Goal: Task Accomplishment & Management: Use online tool/utility

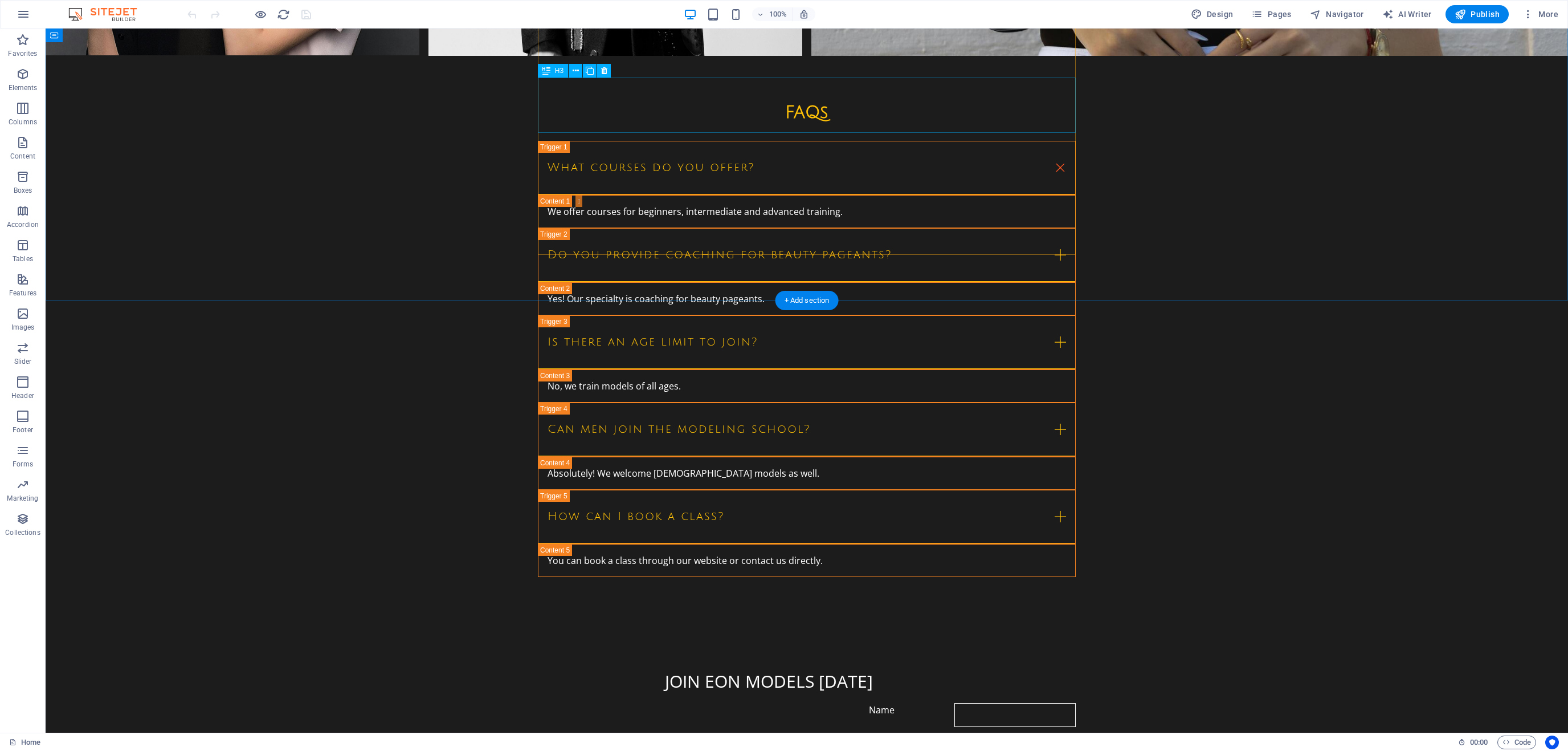
scroll to position [3565, 0]
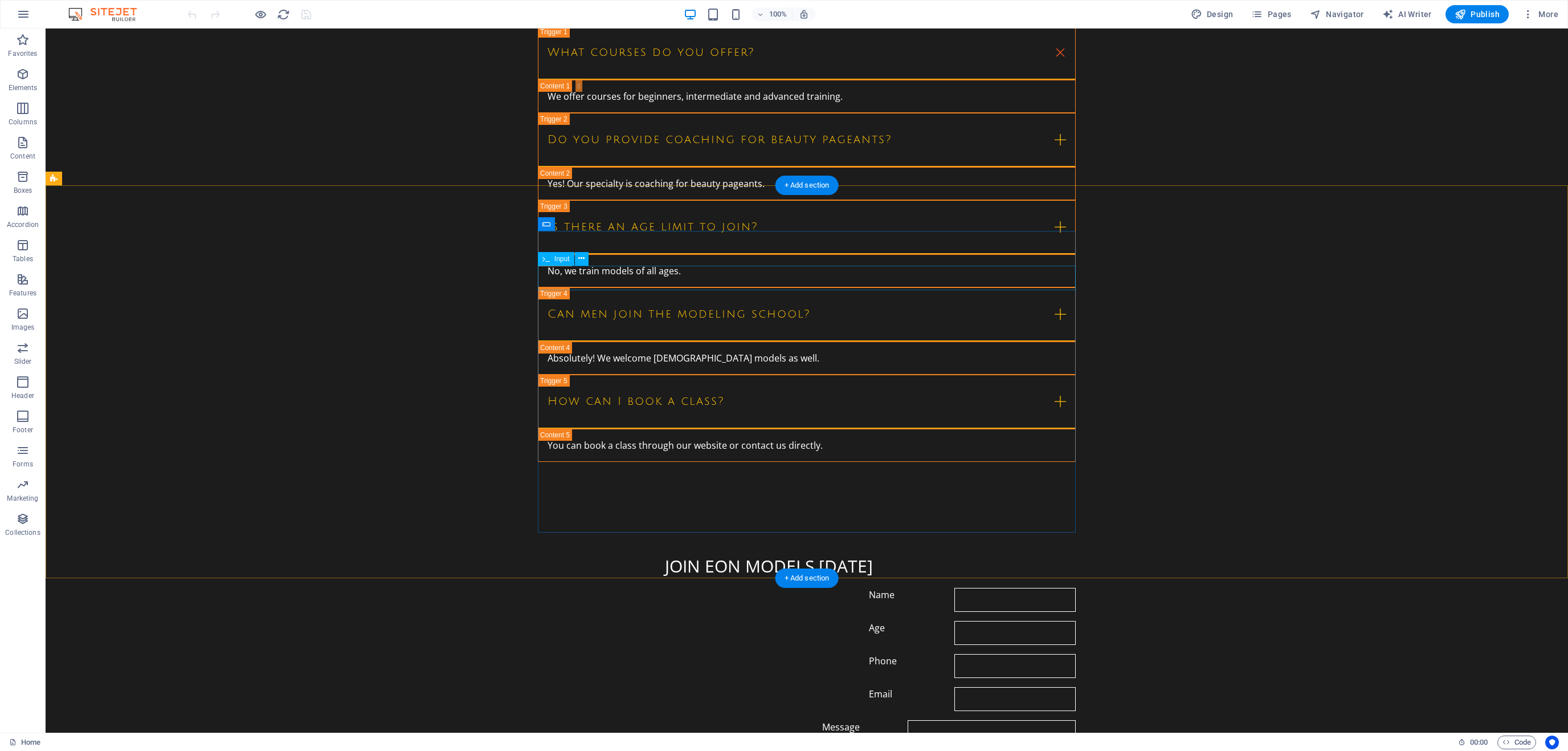
click at [576, 588] on div "Name" at bounding box center [807, 600] width 538 height 24
click at [626, 553] on div "JOIN EON MODELS [DATE]" at bounding box center [807, 566] width 538 height 25
click at [575, 223] on div "Text" at bounding box center [575, 224] width 34 height 13
click at [536, 507] on div "JOIN EON MODELS [DATE] Name Age Phone Email Message Unreadable? Load new Submit" at bounding box center [807, 702] width 1523 height 390
click at [594, 228] on button at bounding box center [600, 224] width 13 height 13
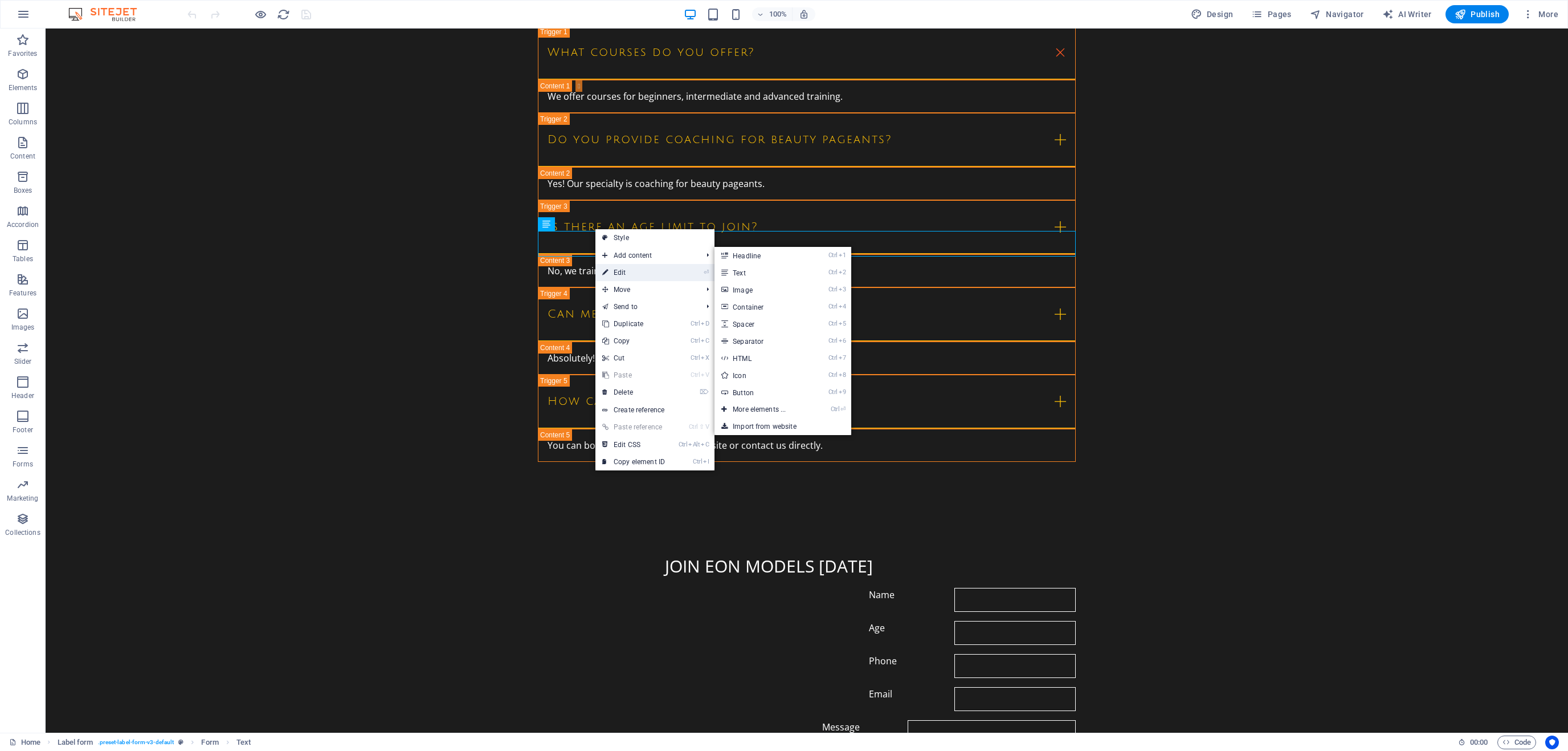
click at [674, 275] on li "⏎ Edit" at bounding box center [655, 272] width 119 height 17
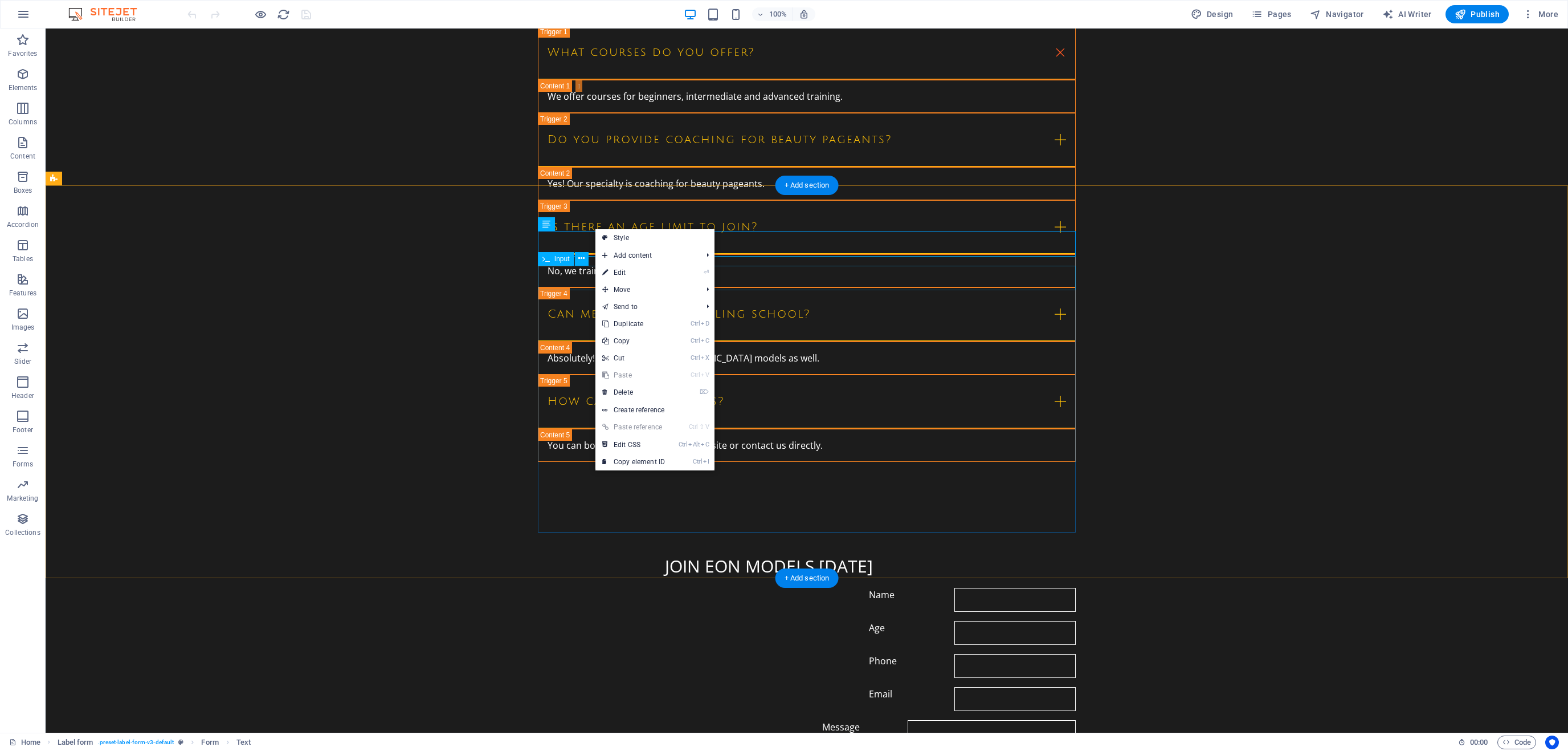
click at [1056, 588] on div "Name" at bounding box center [807, 600] width 538 height 24
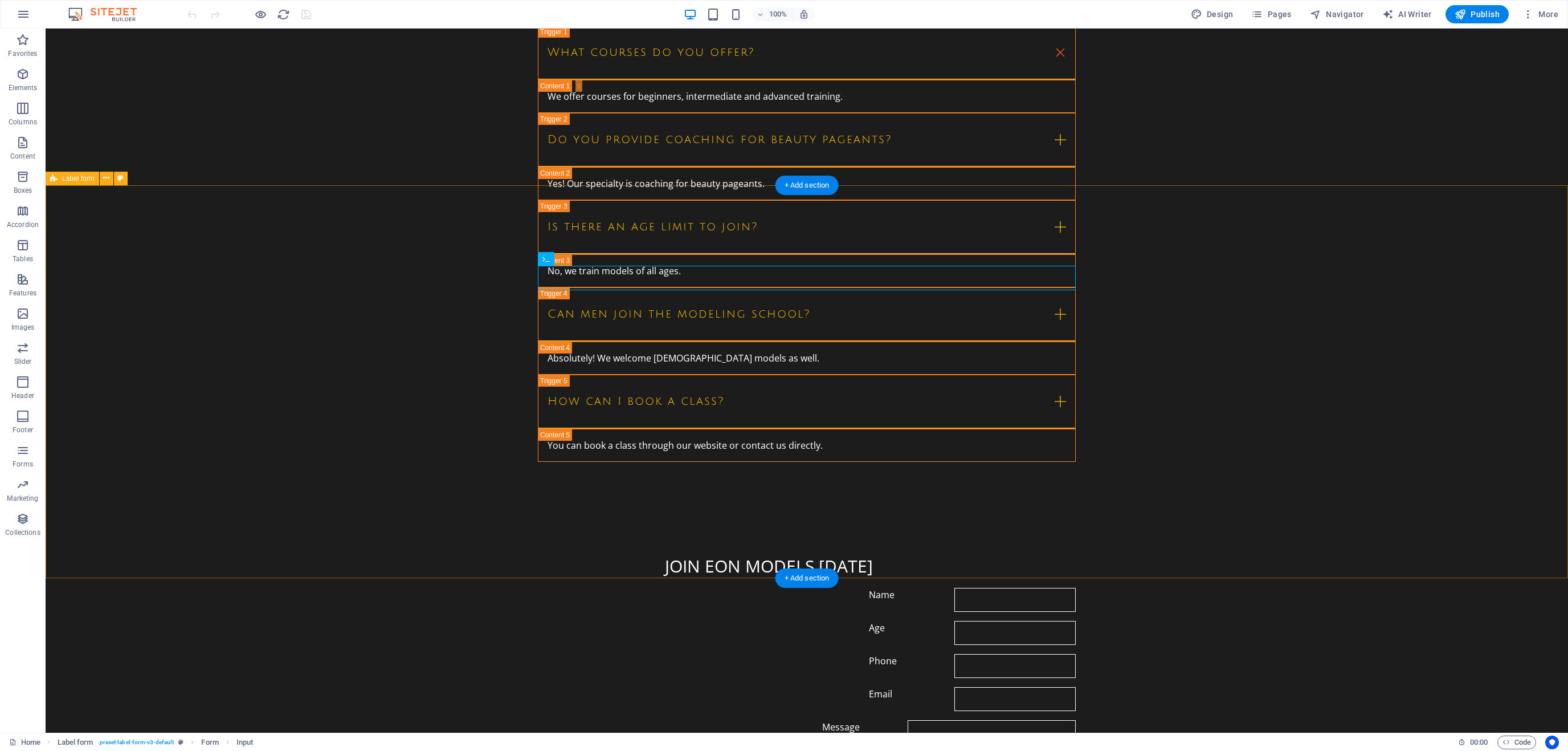
click at [1180, 507] on div "JOIN EON MODELS [DATE] Name Age Phone Email Message Unreadable? Load new Submit" at bounding box center [807, 702] width 1523 height 390
click at [1168, 507] on div "JOIN EON MODELS [DATE] Name Age Phone Email Message Unreadable? Load new Submit" at bounding box center [807, 702] width 1523 height 390
click at [419, 507] on div "JOIN EON MODELS [DATE] Name Age Phone Email Message Unreadable? Load new Submit" at bounding box center [807, 702] width 1523 height 390
click at [675, 621] on div "Age" at bounding box center [807, 633] width 538 height 24
click at [673, 621] on div "Age" at bounding box center [807, 633] width 538 height 24
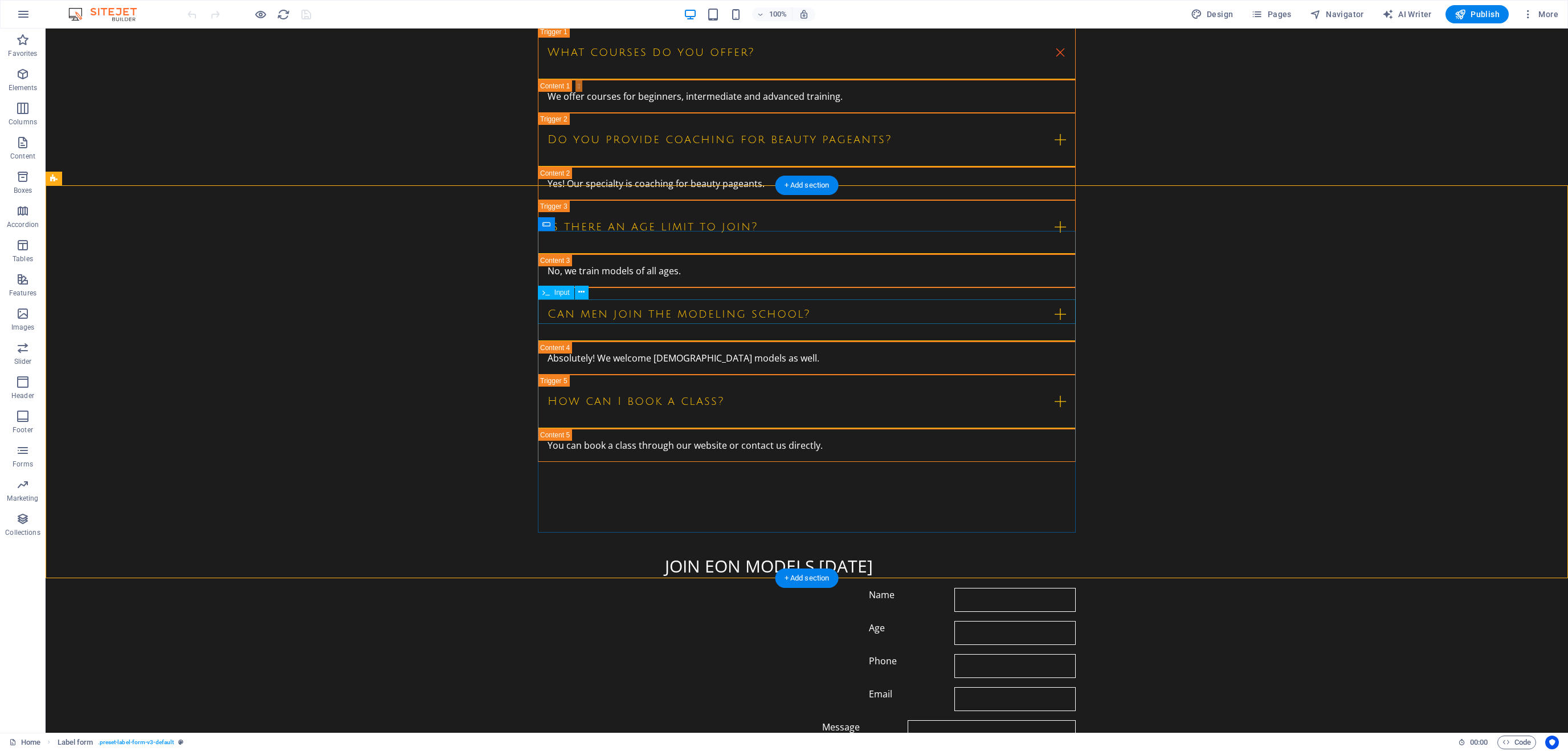
scroll to position [3414, 0]
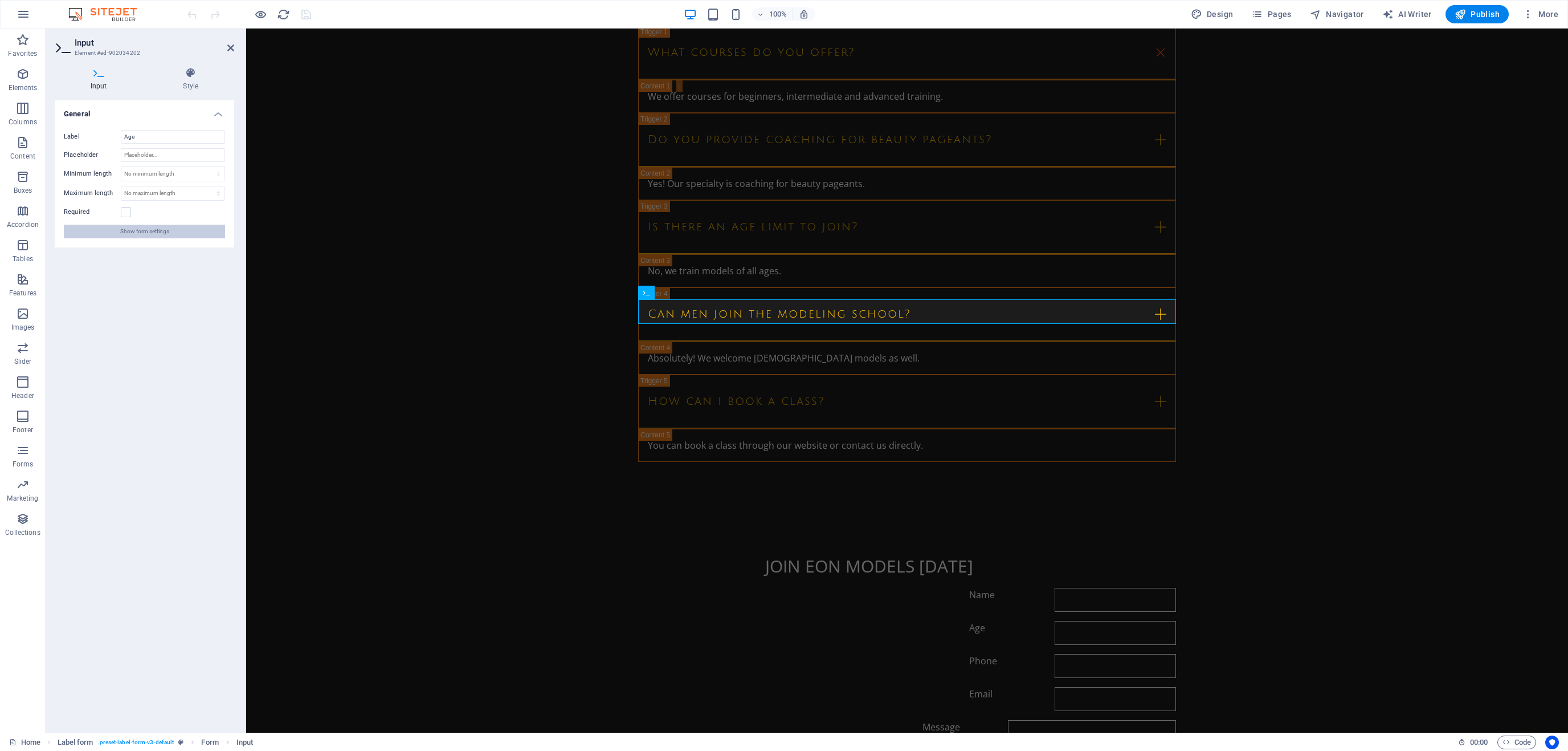
click at [175, 235] on button "Show form settings" at bounding box center [144, 232] width 161 height 13
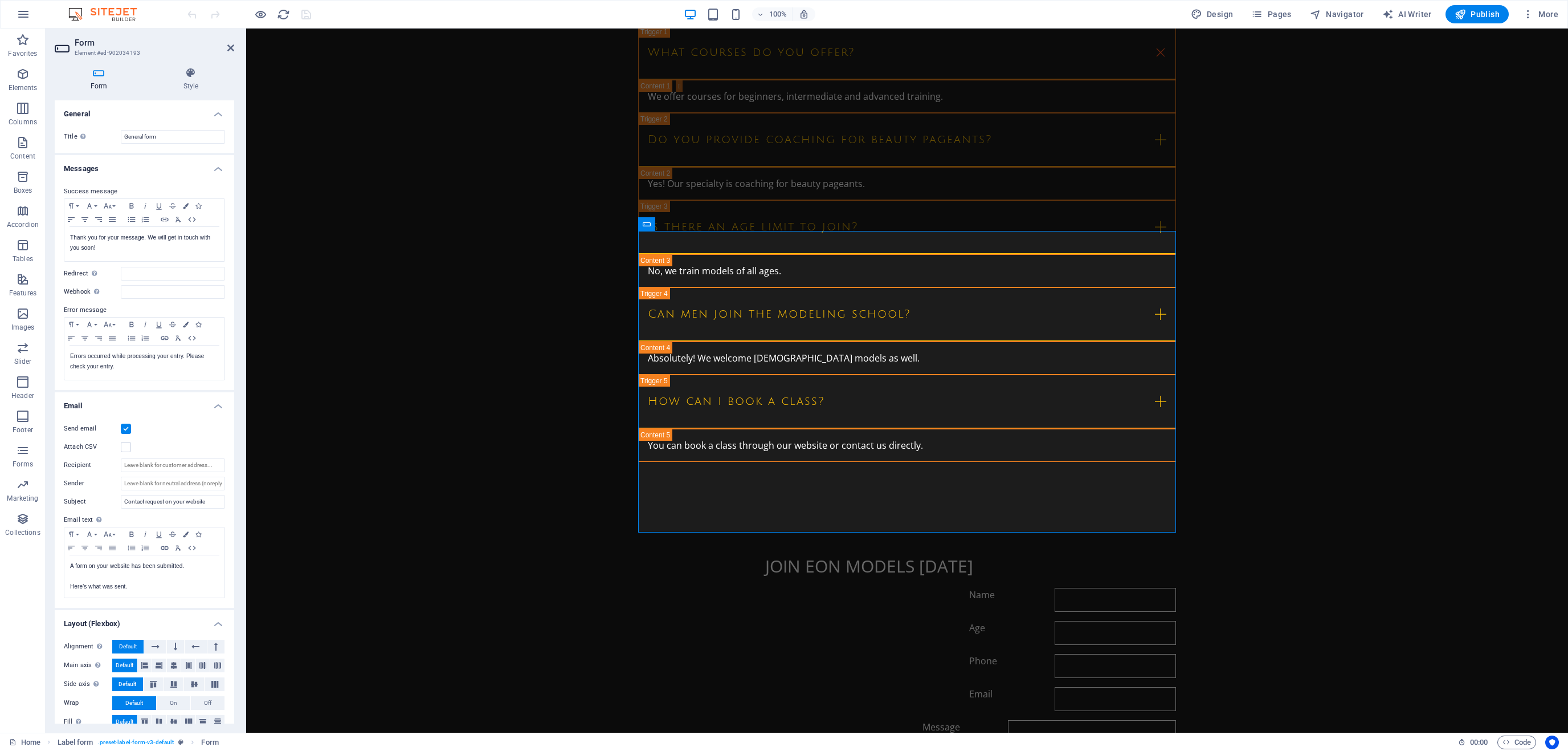
scroll to position [16, 0]
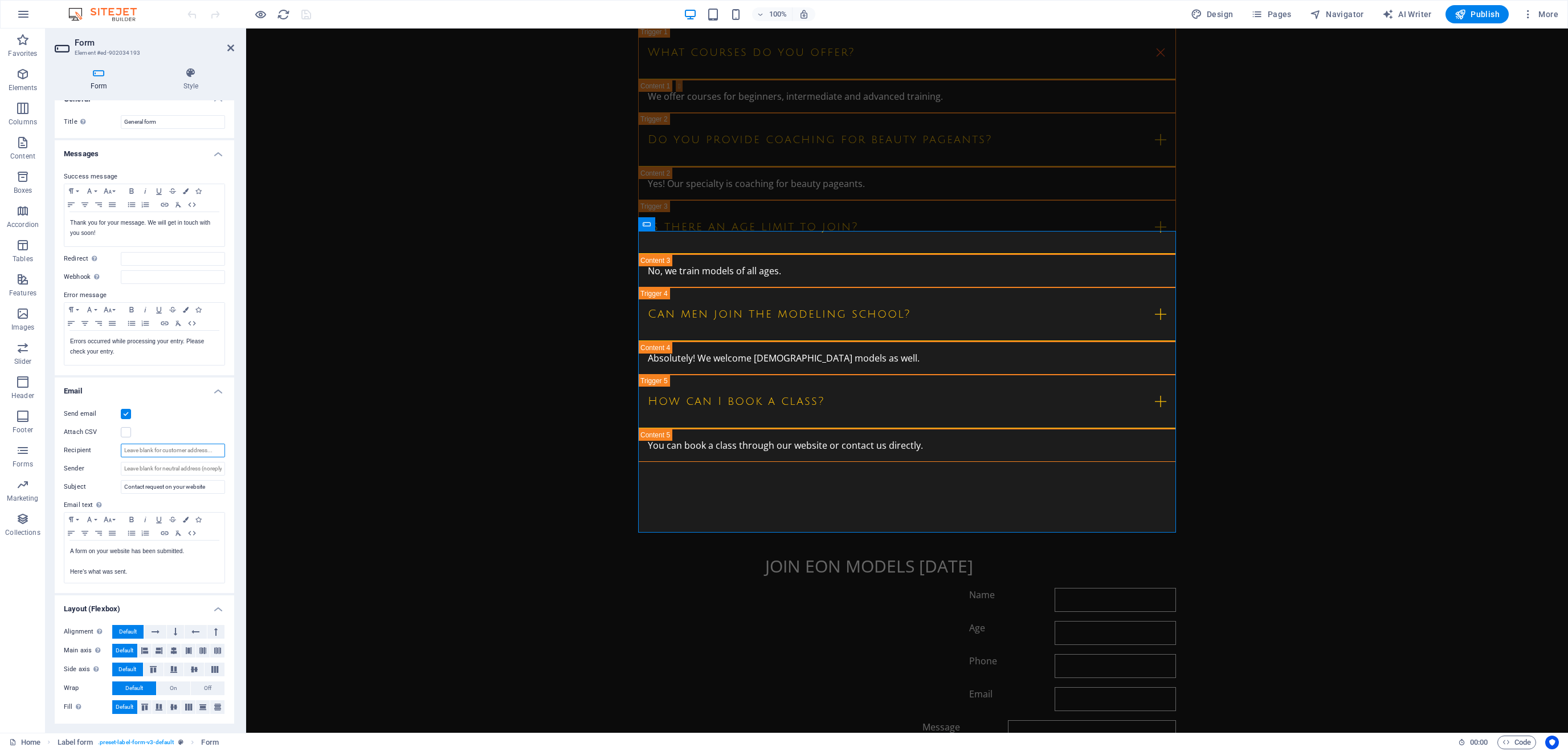
click at [154, 454] on input "Recipient" at bounding box center [172, 450] width 104 height 13
type input "[EMAIL_ADDRESS][DOMAIN_NAME]"
click at [145, 468] on input "Sender" at bounding box center [172, 468] width 104 height 13
paste input "[EMAIL_ADDRESS][DOMAIN_NAME]"
type input "[EMAIL_ADDRESS][DOMAIN_NAME]"
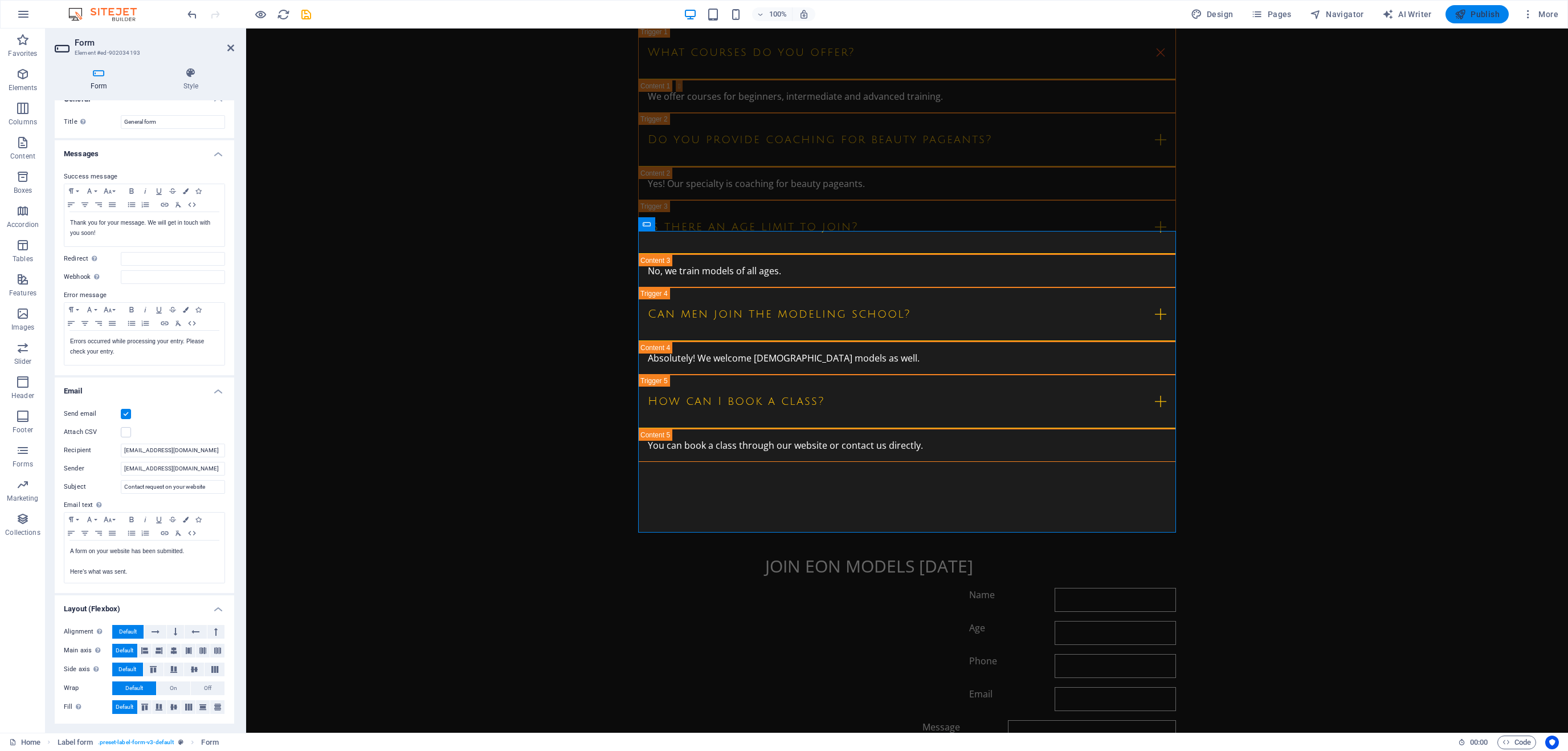
click at [1489, 16] on span "Publish" at bounding box center [1477, 13] width 45 height 11
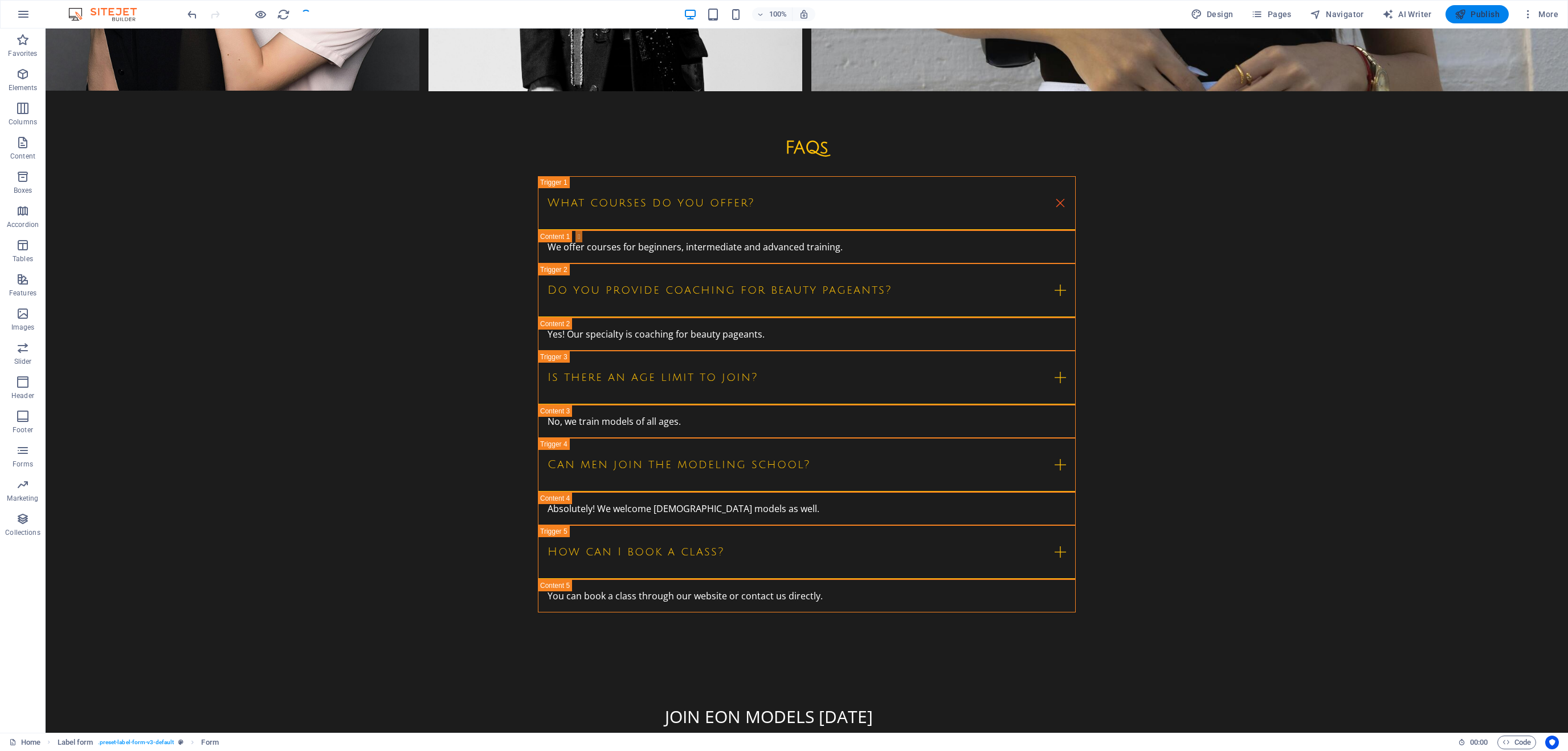
scroll to position [3564, 0]
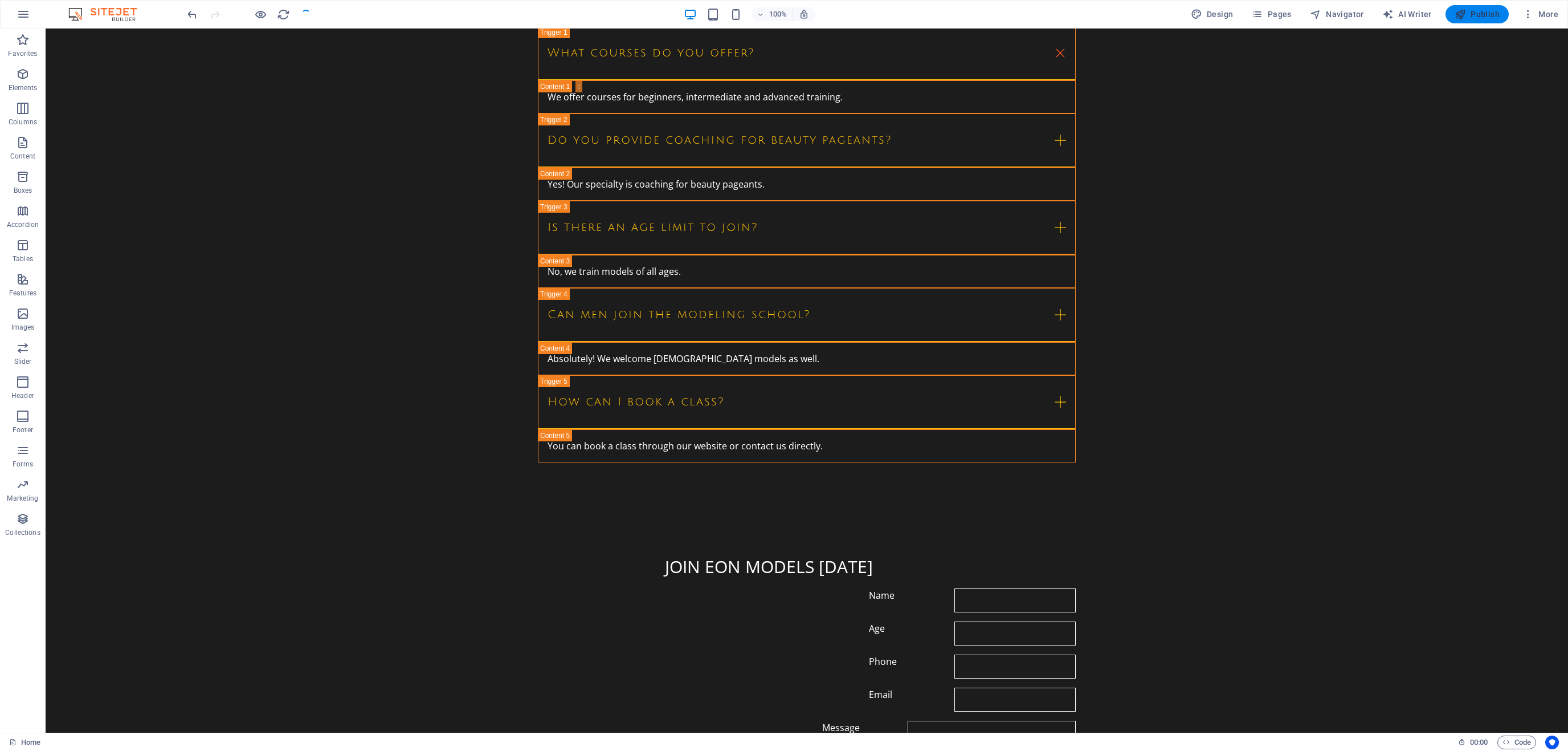
click at [1487, 13] on span "Publish" at bounding box center [1477, 13] width 45 height 11
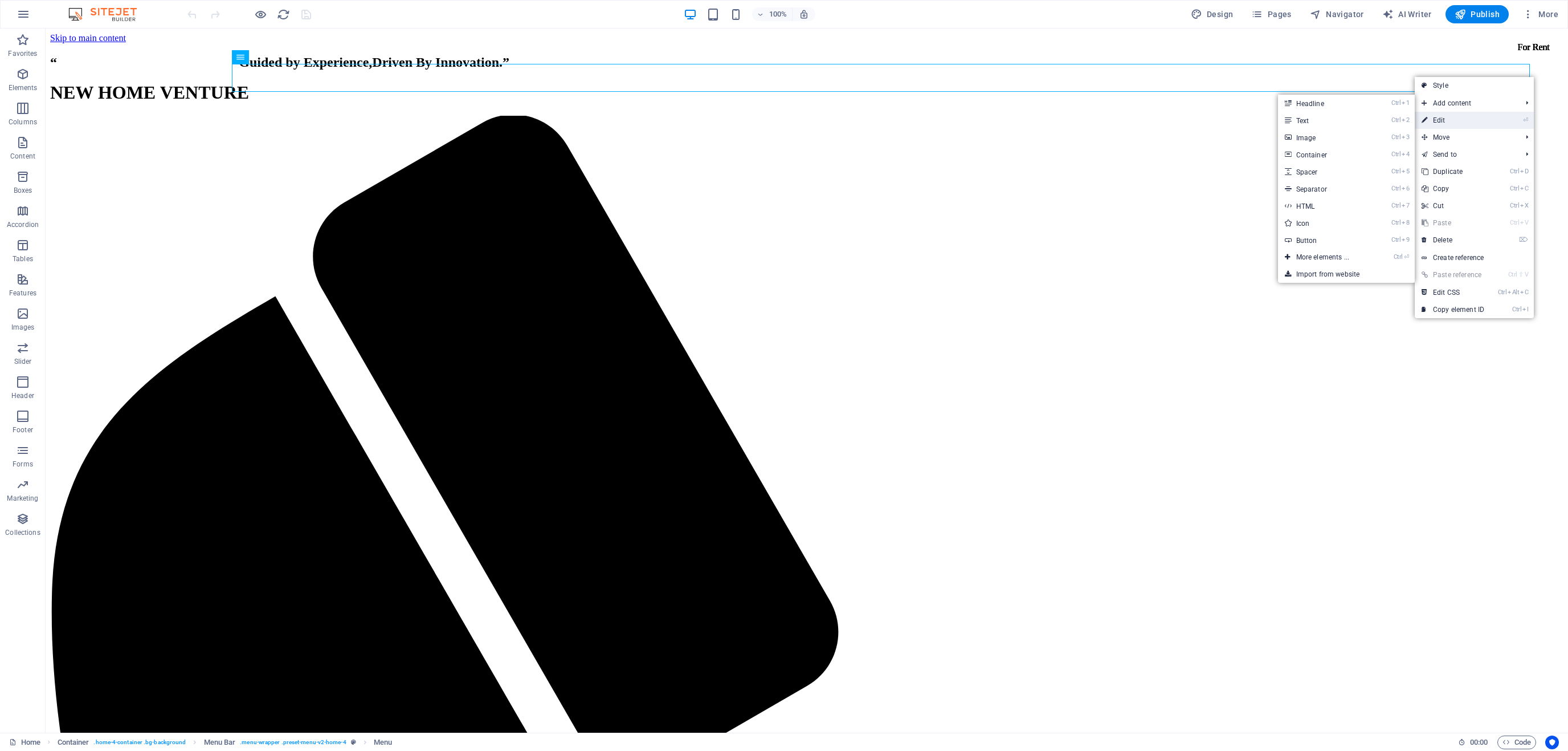
click at [1447, 125] on link "⏎ Edit" at bounding box center [1453, 120] width 76 height 17
select select
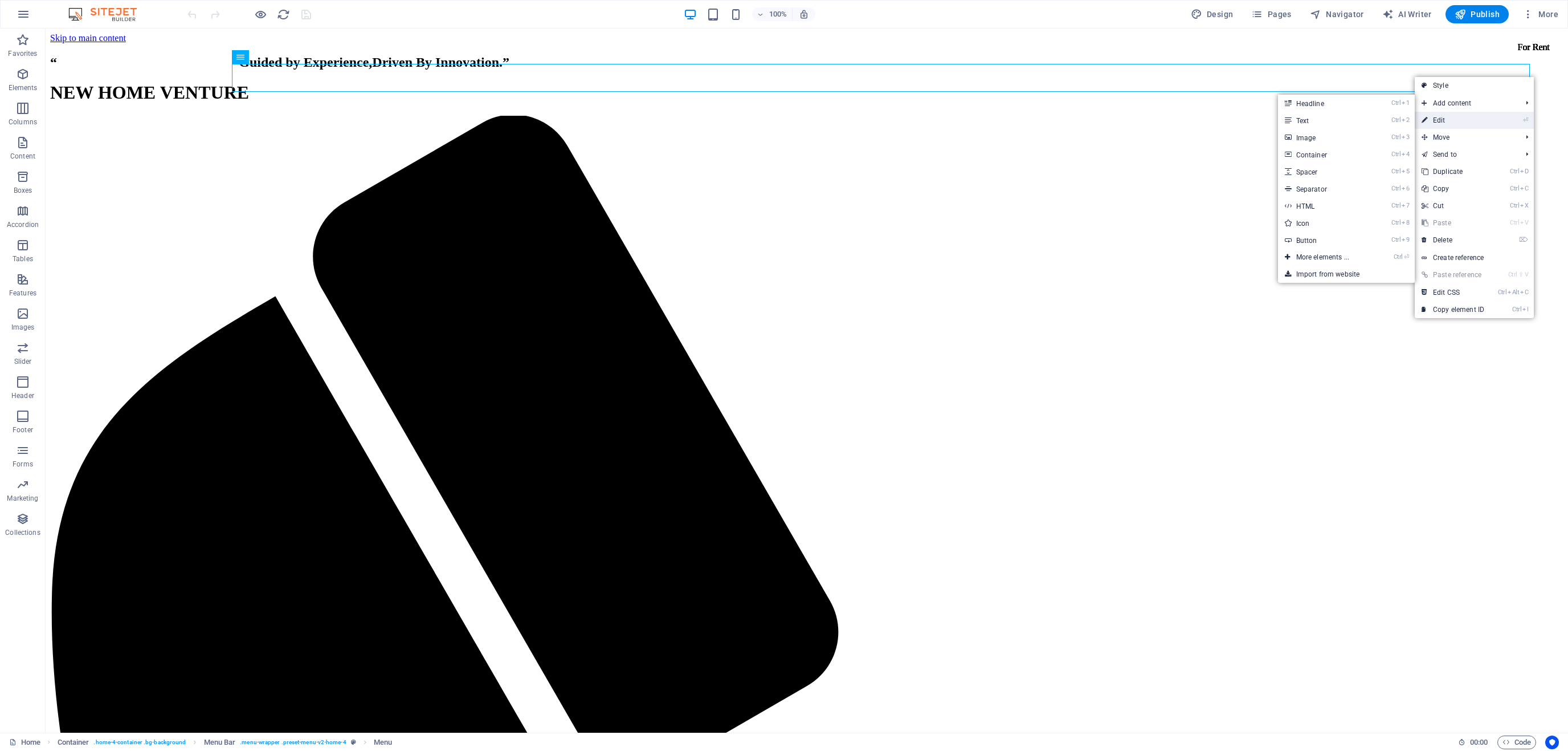
select select
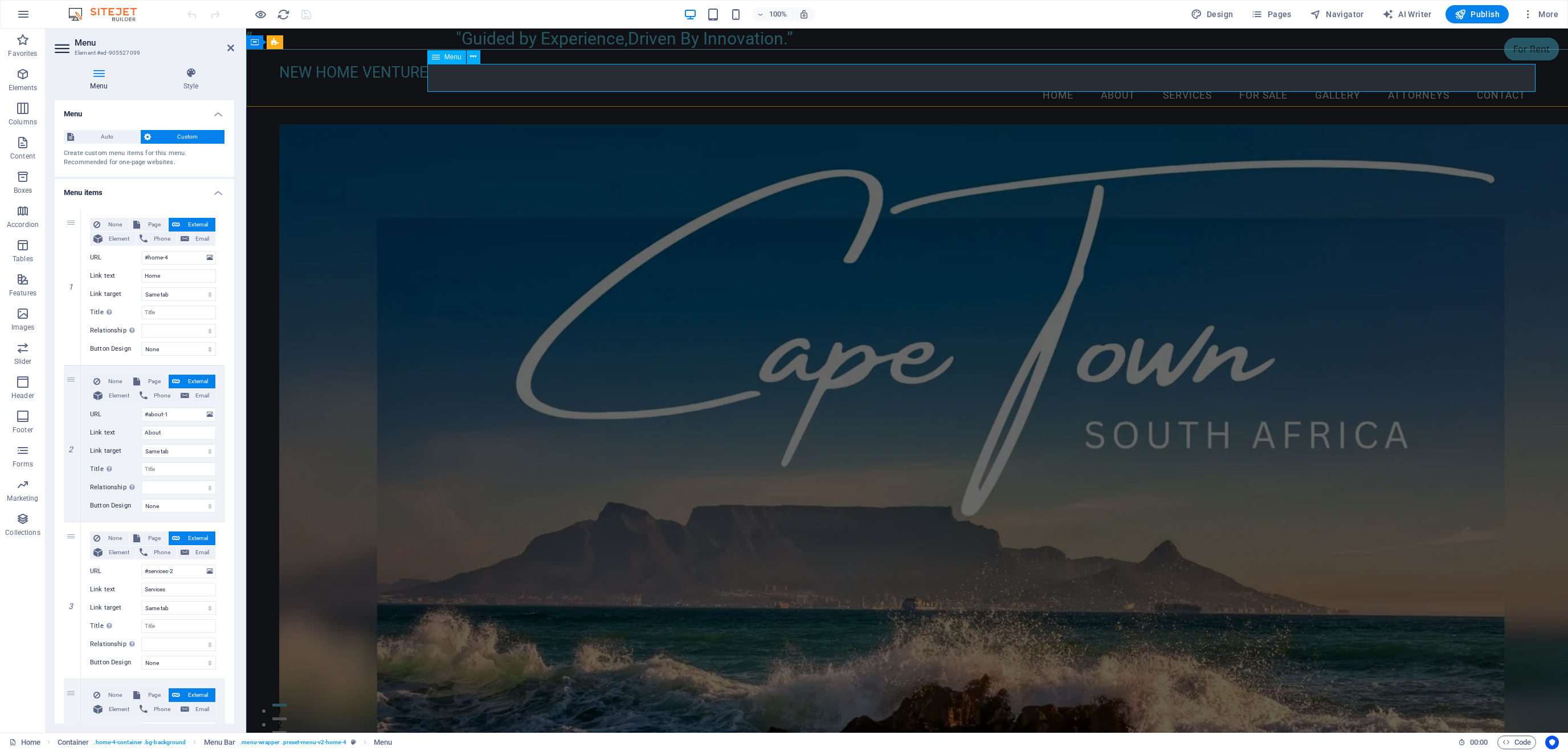
click at [1092, 82] on nav "Home About Services FOR SALE Gallery ATTORNEYS Contact" at bounding box center [907, 96] width 1256 height 28
click at [1116, 161] on figure at bounding box center [907, 594] width 1256 height 938
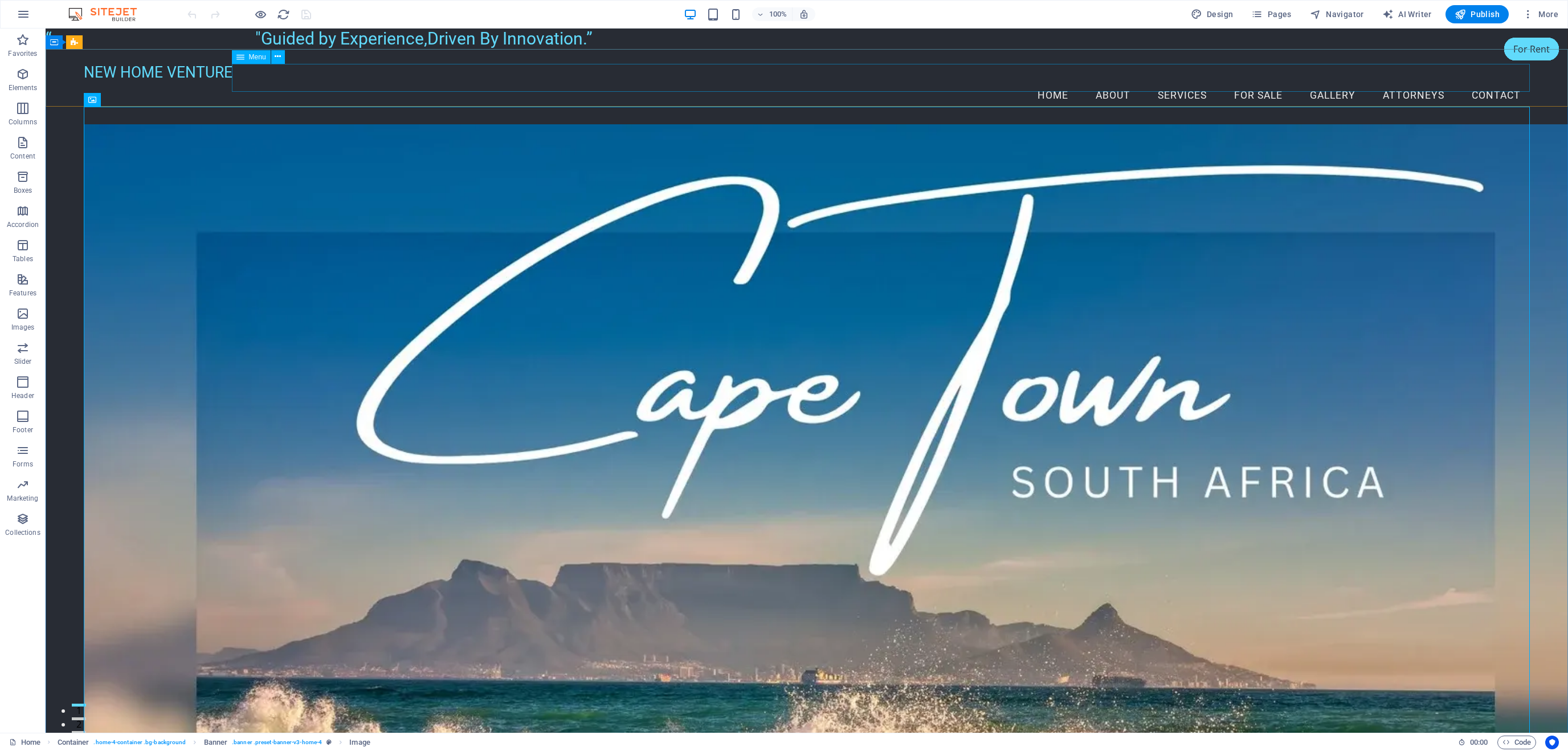
click at [1232, 82] on nav "Home About Services FOR SALE Gallery ATTORNEYS Contact" at bounding box center [807, 96] width 1447 height 28
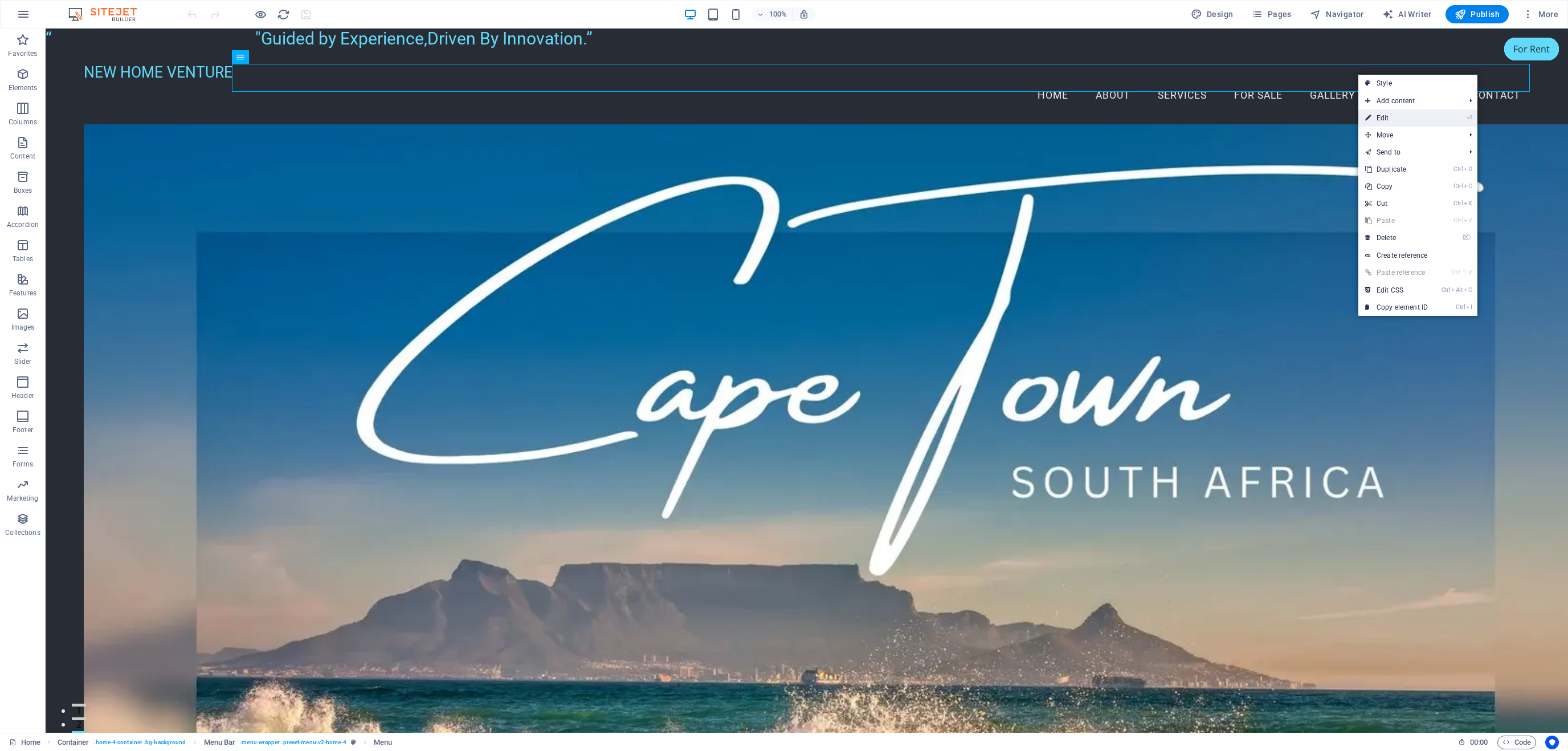
click at [1402, 118] on link "⏎ Edit" at bounding box center [1397, 118] width 76 height 17
select select
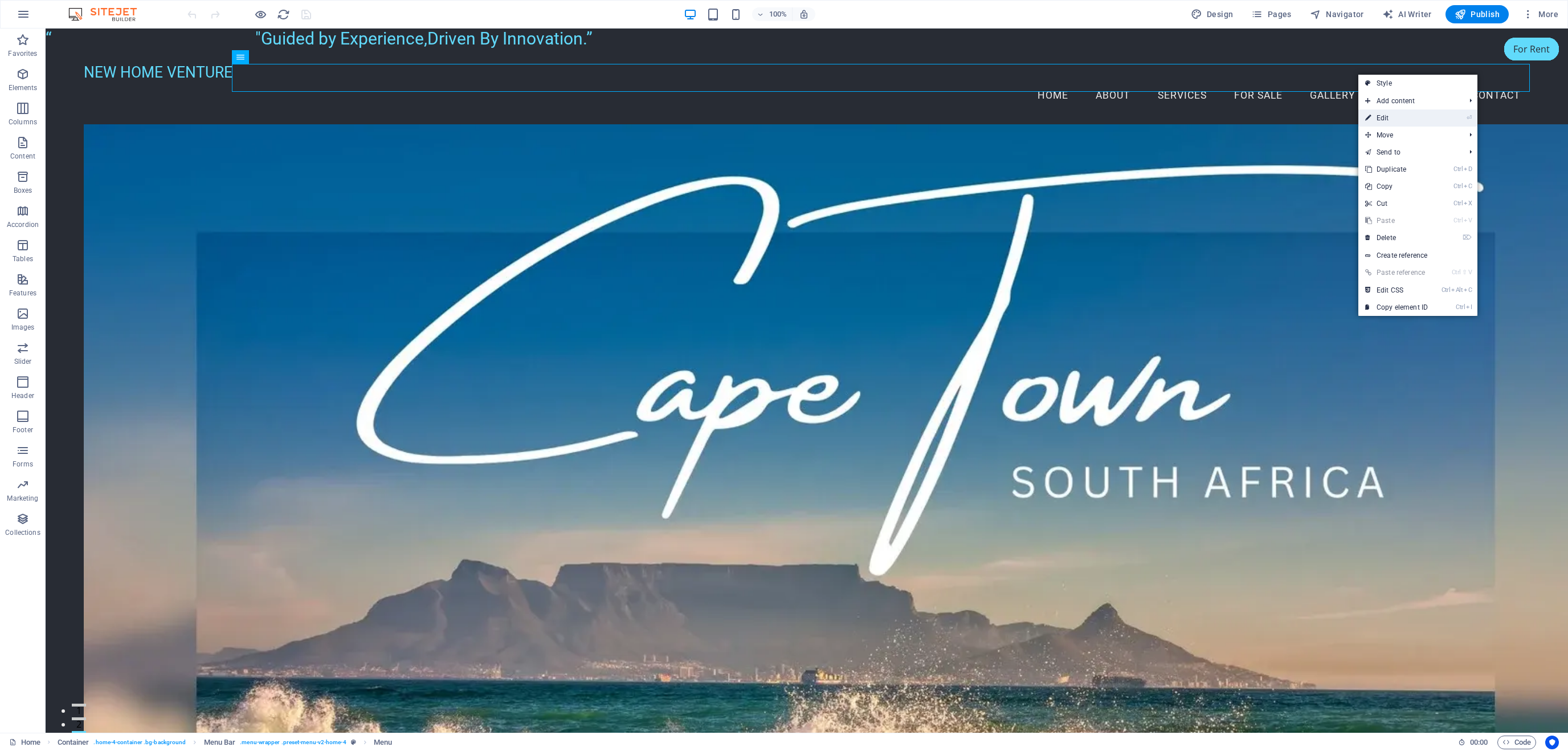
select select
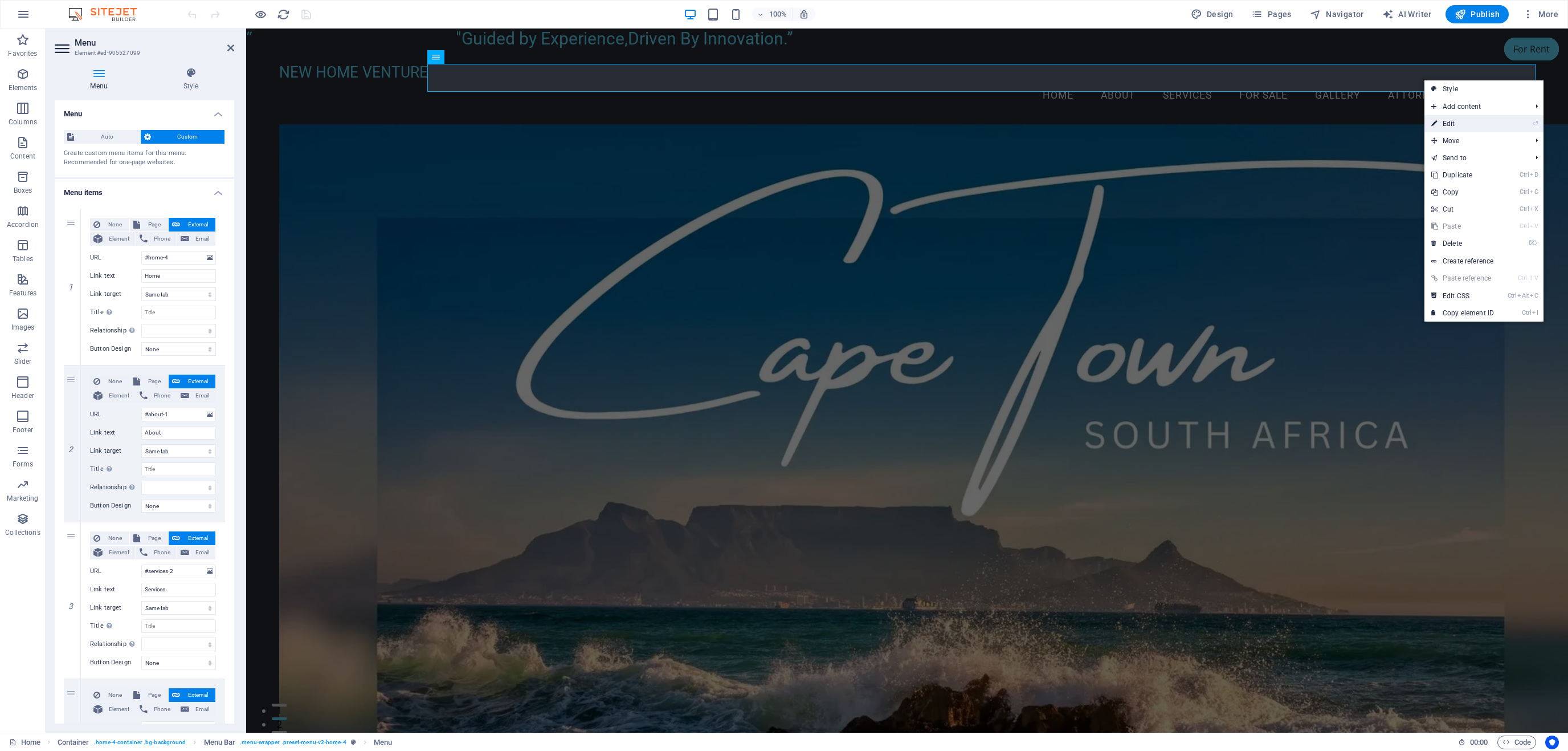
click at [1457, 127] on link "⏎ Edit" at bounding box center [1463, 124] width 76 height 17
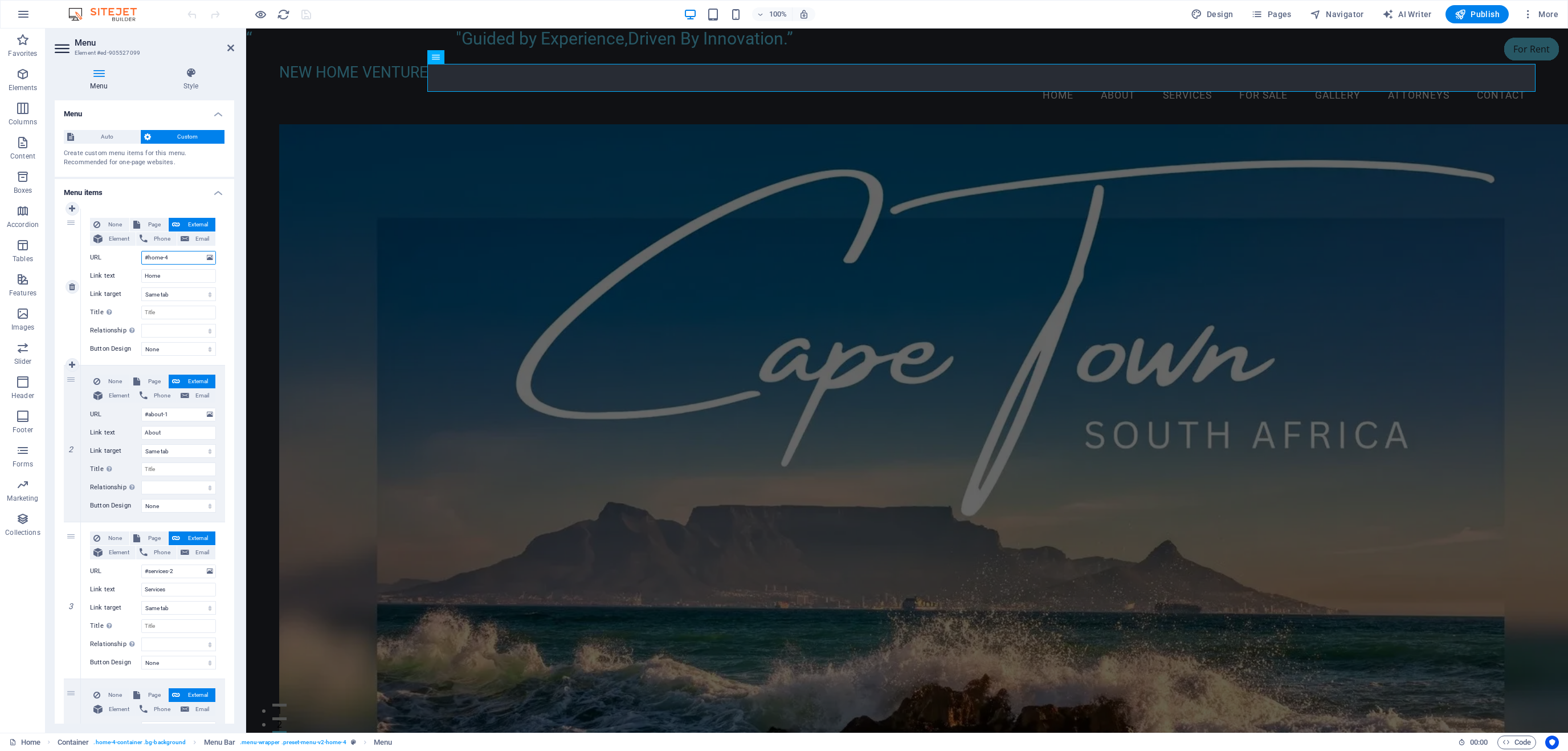
drag, startPoint x: 172, startPoint y: 255, endPoint x: 106, endPoint y: 258, distance: 66.1
click at [142, 259] on input "#home-4" at bounding box center [179, 258] width 75 height 13
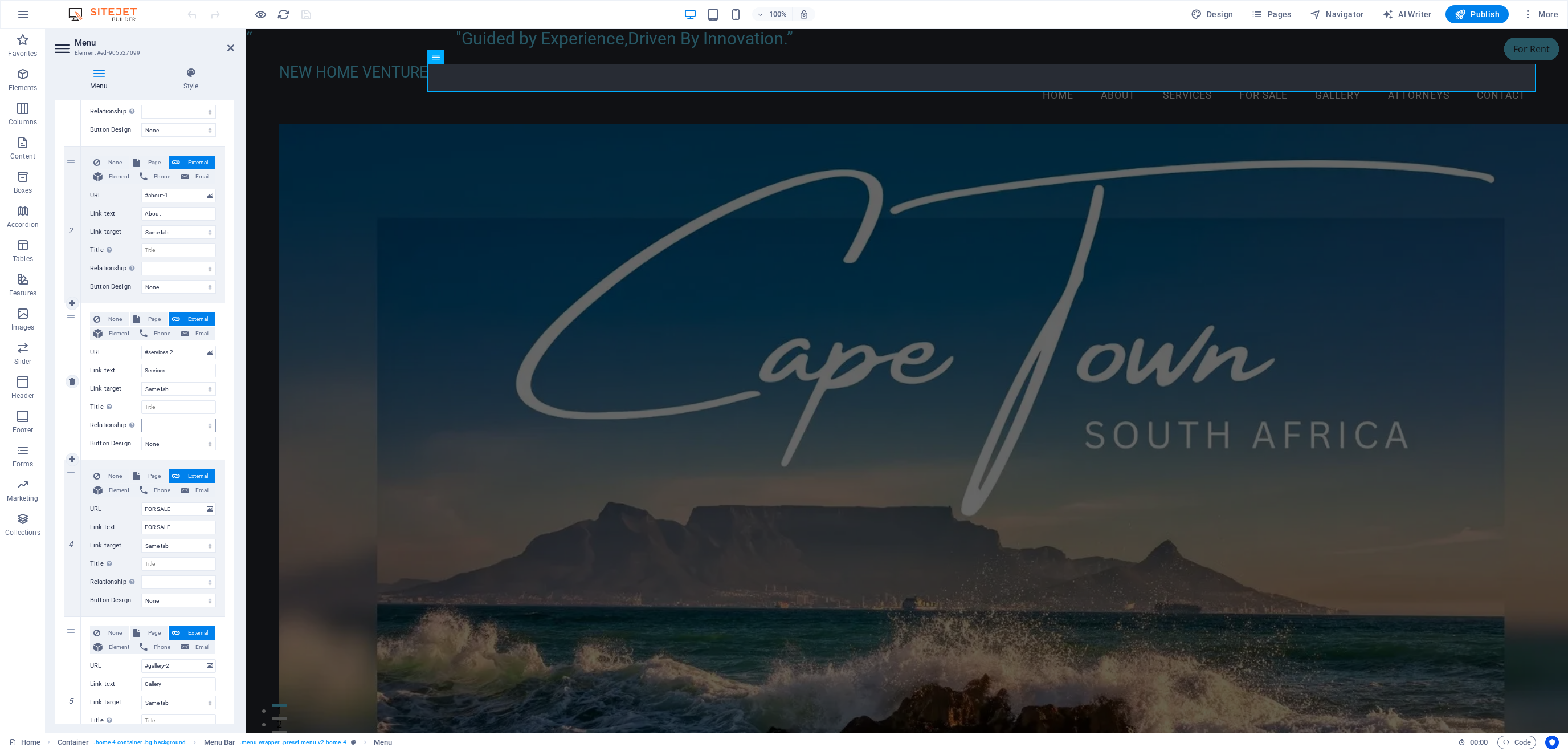
scroll to position [270, 0]
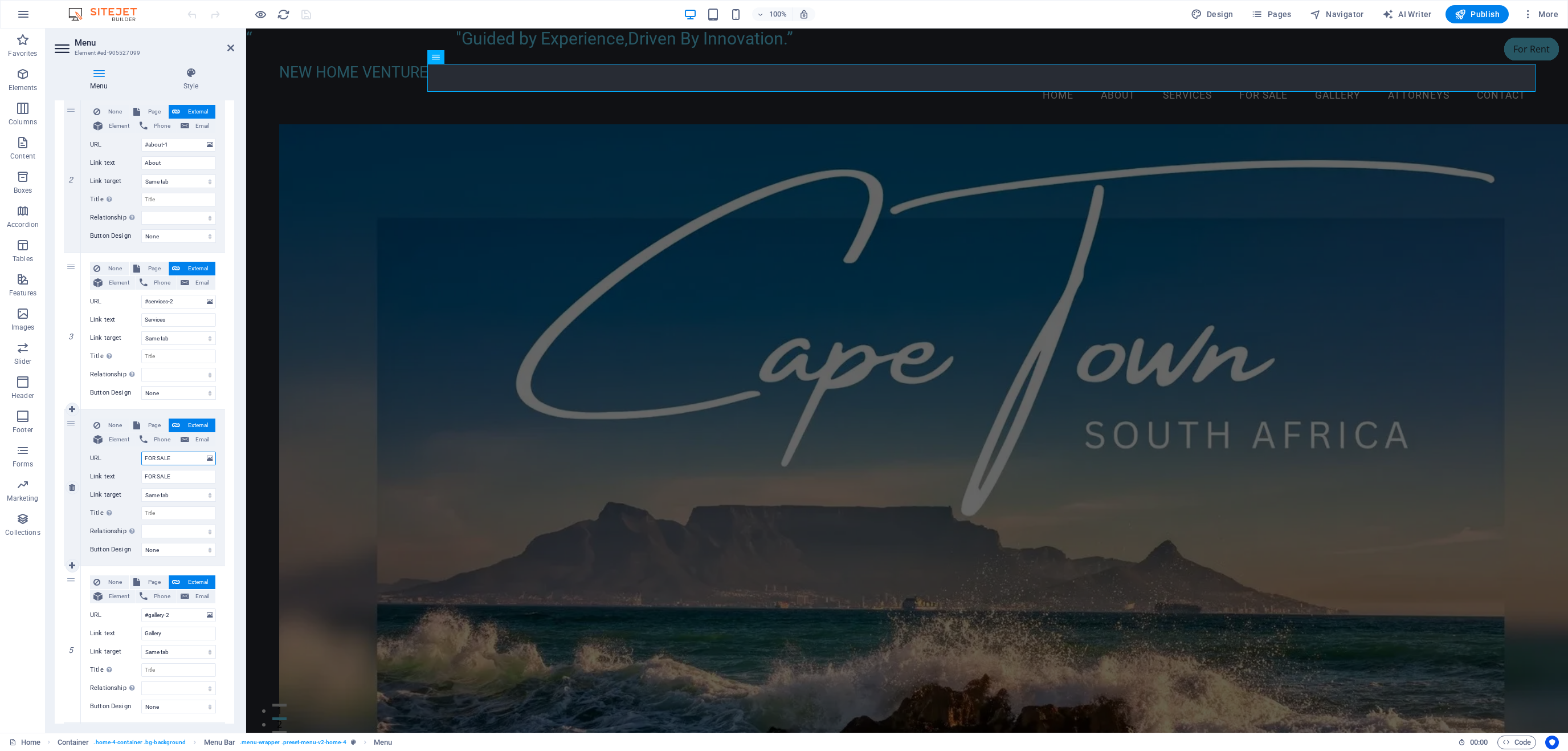
drag, startPoint x: 182, startPoint y: 460, endPoint x: 133, endPoint y: 463, distance: 49.1
click at [142, 463] on input "FOR SALE" at bounding box center [179, 458] width 75 height 13
click at [118, 483] on label "Link text" at bounding box center [115, 477] width 51 height 13
click at [142, 483] on input "FOR SALE" at bounding box center [179, 477] width 75 height 13
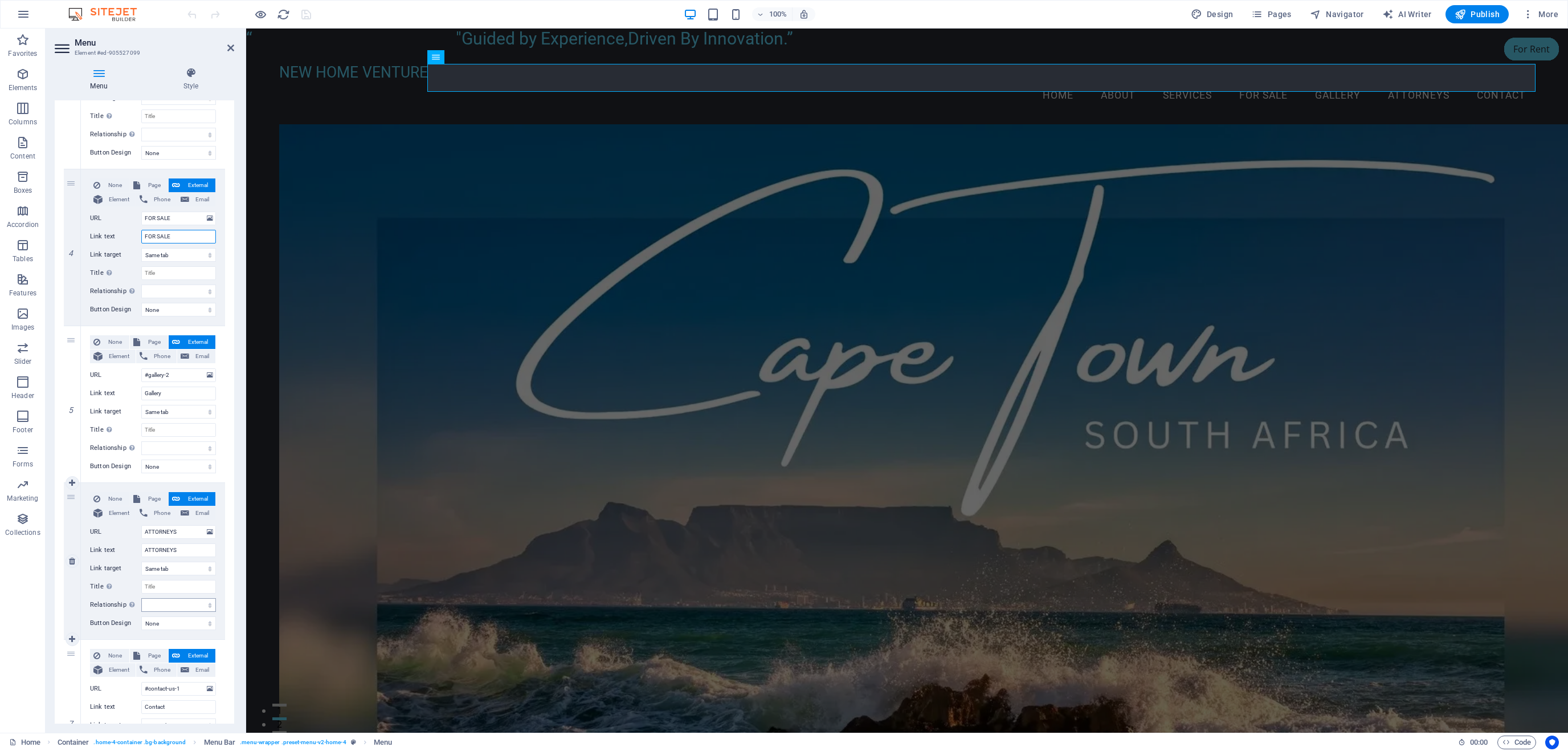
scroll to position [540, 0]
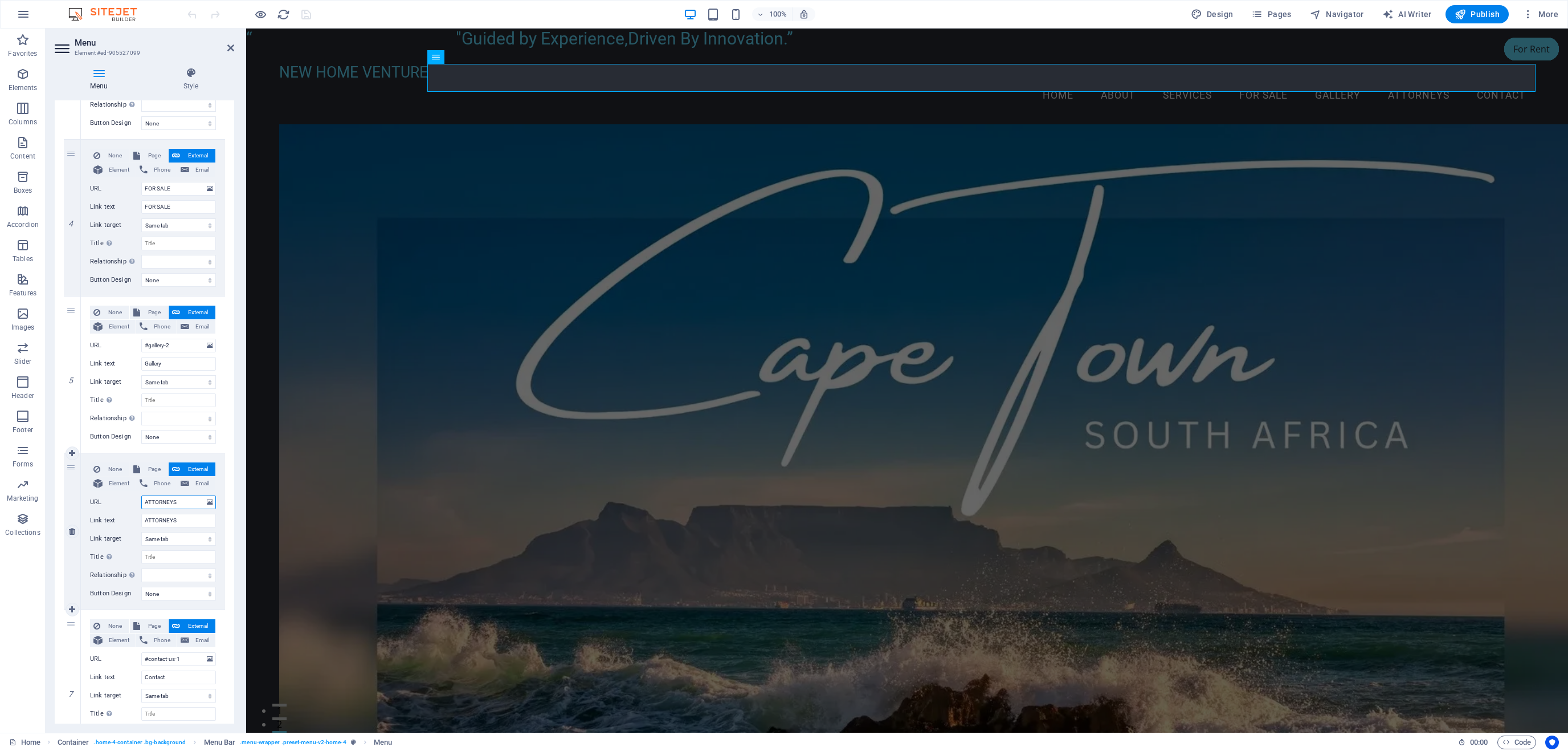
drag, startPoint x: 190, startPoint y: 505, endPoint x: 139, endPoint y: 509, distance: 51.2
click at [142, 509] on input "ATTORNEYS" at bounding box center [179, 502] width 75 height 13
click at [640, 424] on figure at bounding box center [907, 594] width 1256 height 938
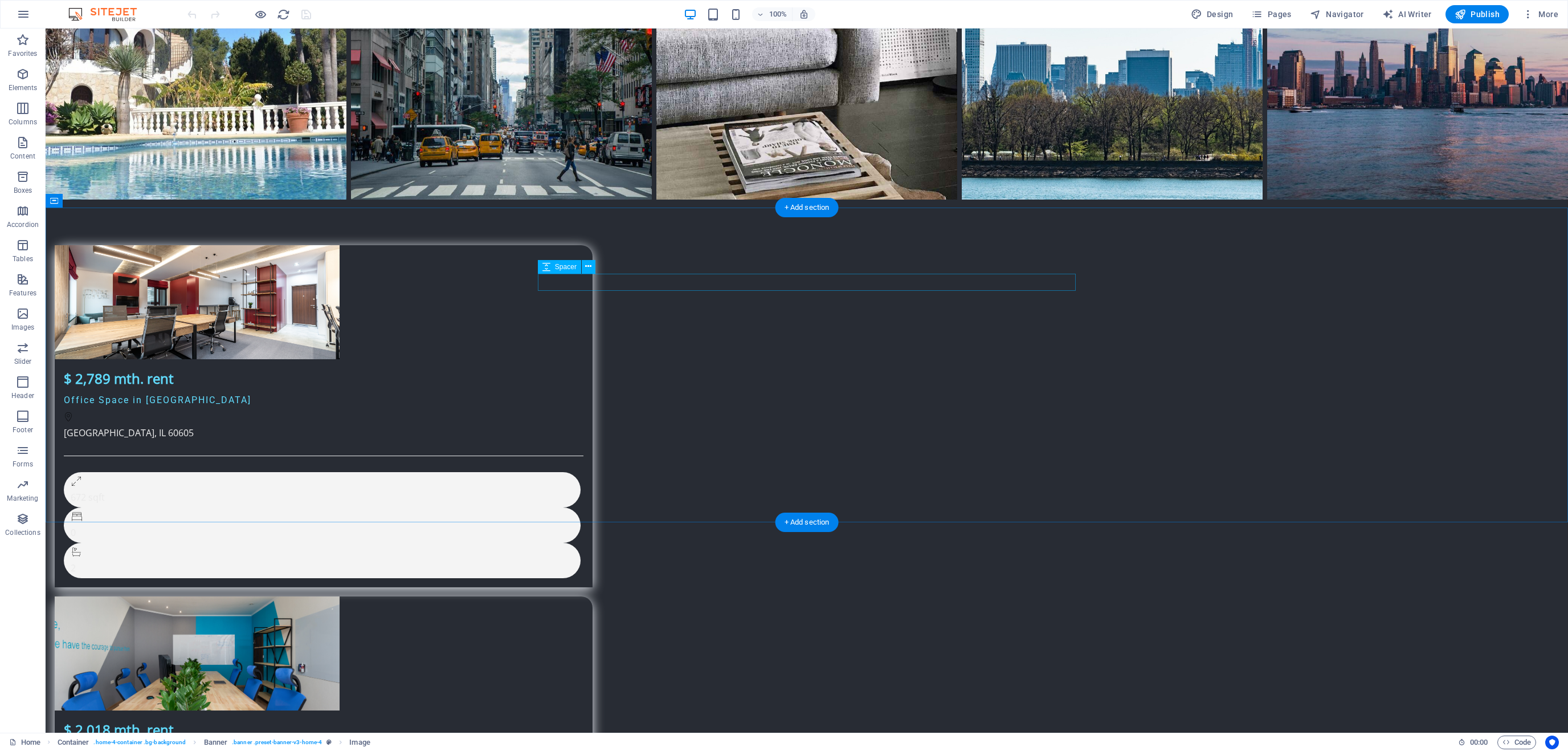
scroll to position [3224, 0]
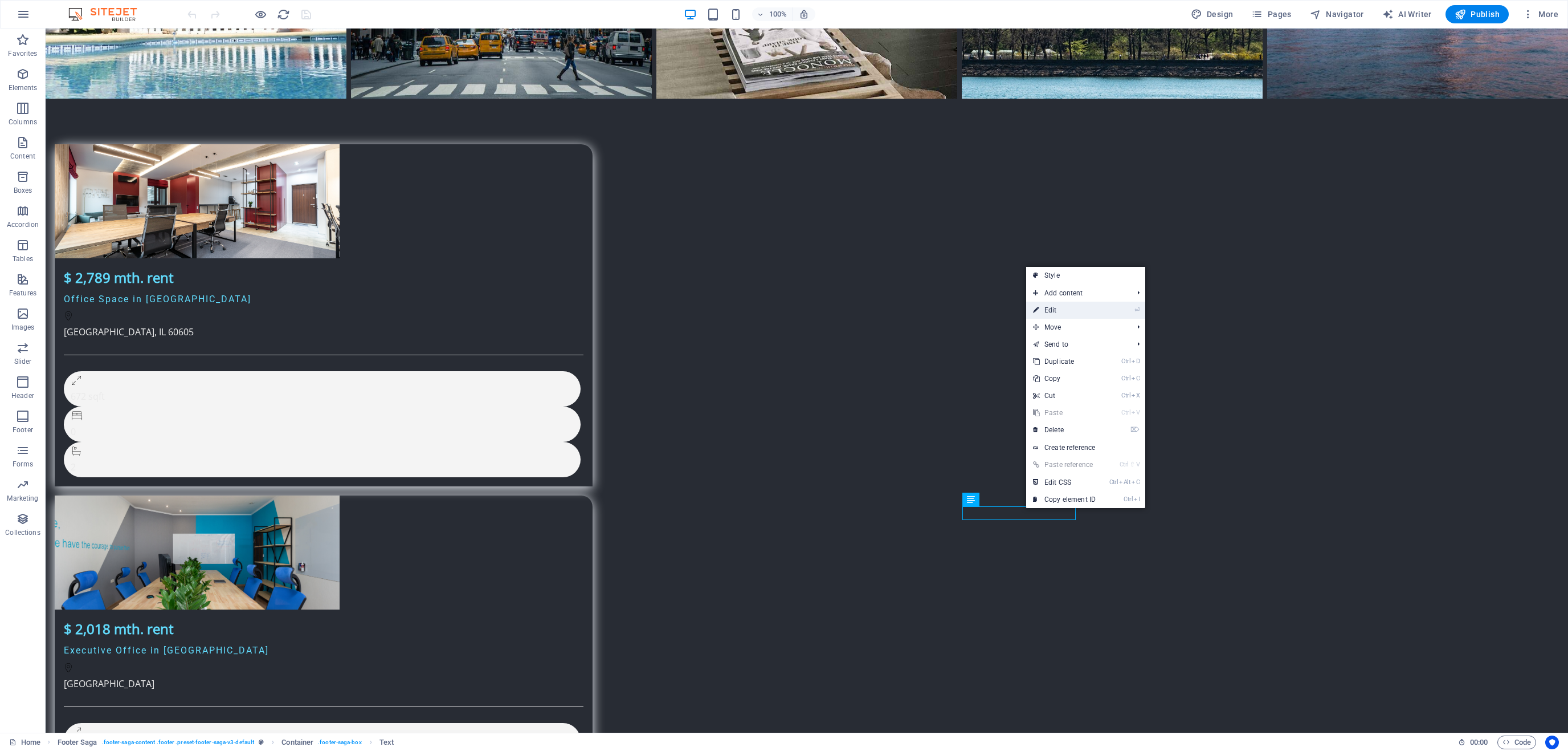
click at [1107, 308] on li "⏎ Edit" at bounding box center [1086, 310] width 119 height 17
click at [1139, 310] on icon "⏎" at bounding box center [1137, 310] width 5 height 7
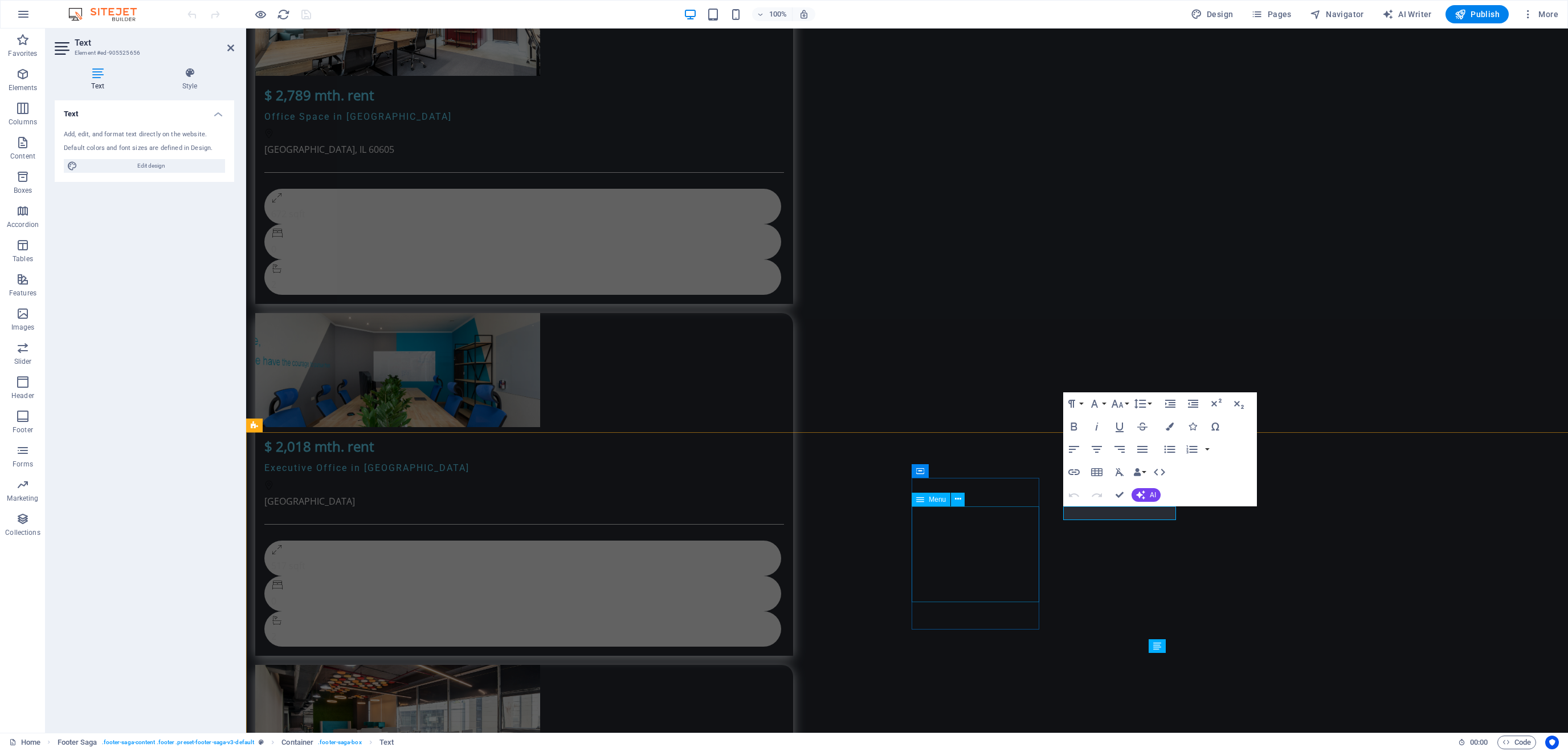
scroll to position [3050, 0]
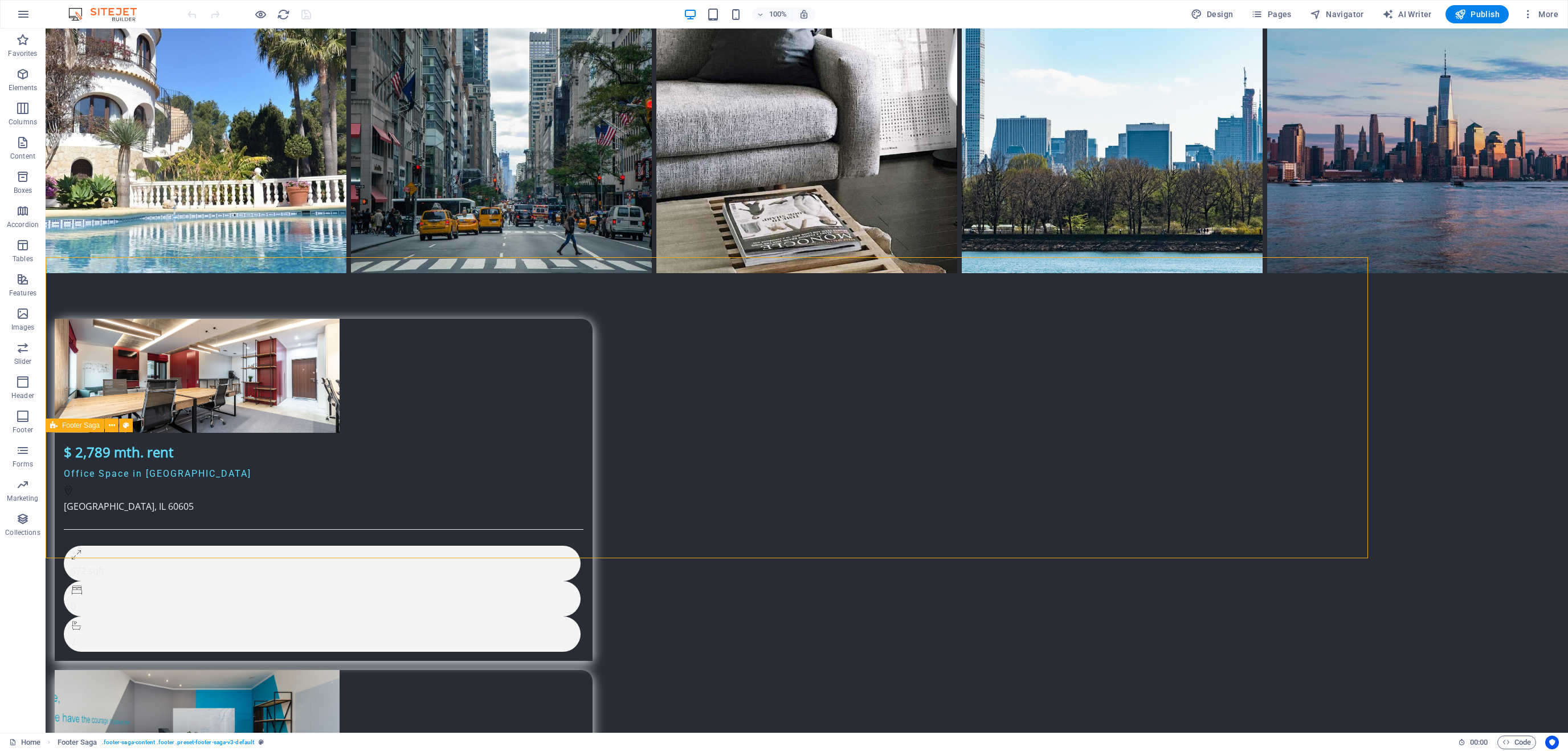
scroll to position [3224, 0]
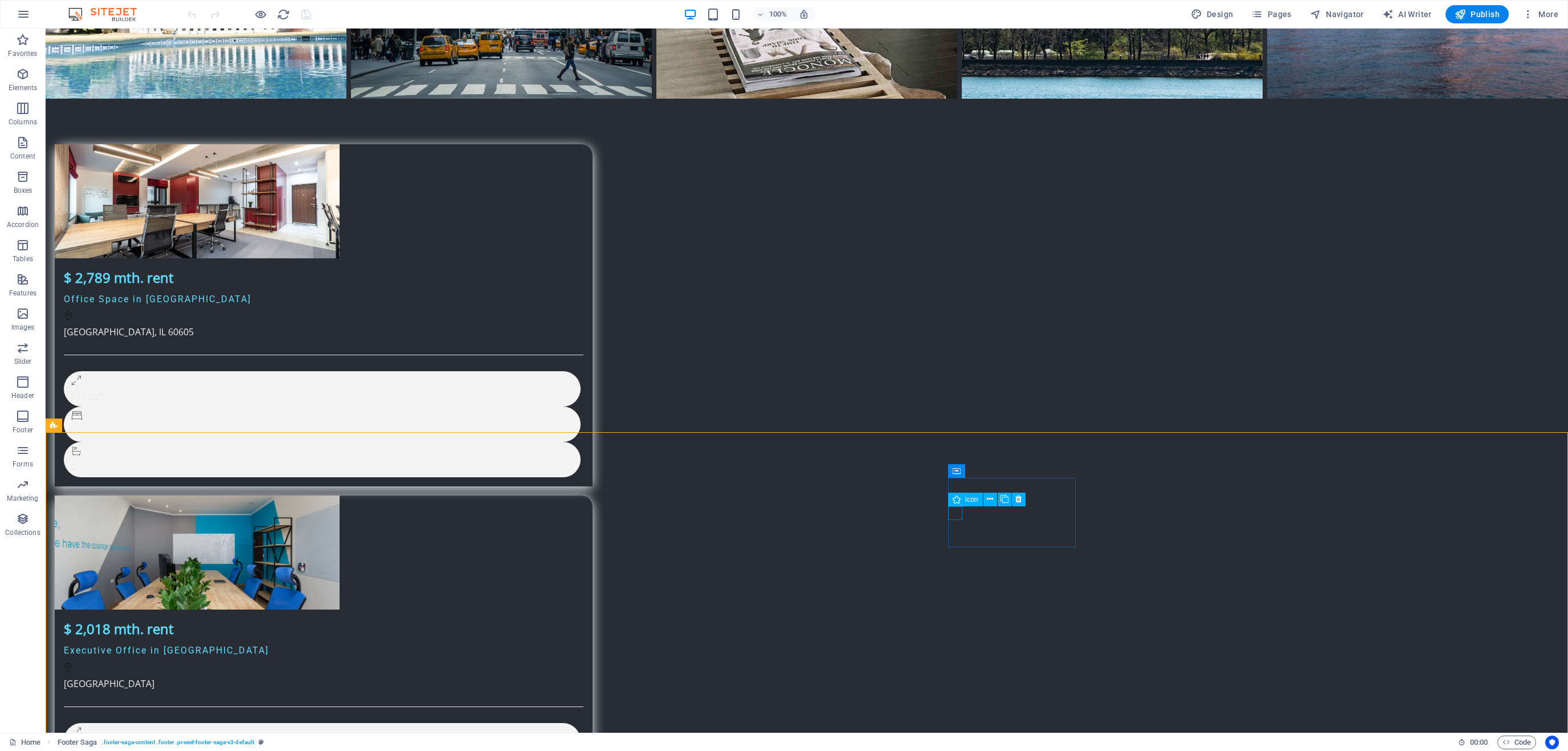
click at [962, 492] on div "Icon" at bounding box center [966, 499] width 34 height 13
click at [987, 498] on icon at bounding box center [990, 499] width 6 height 12
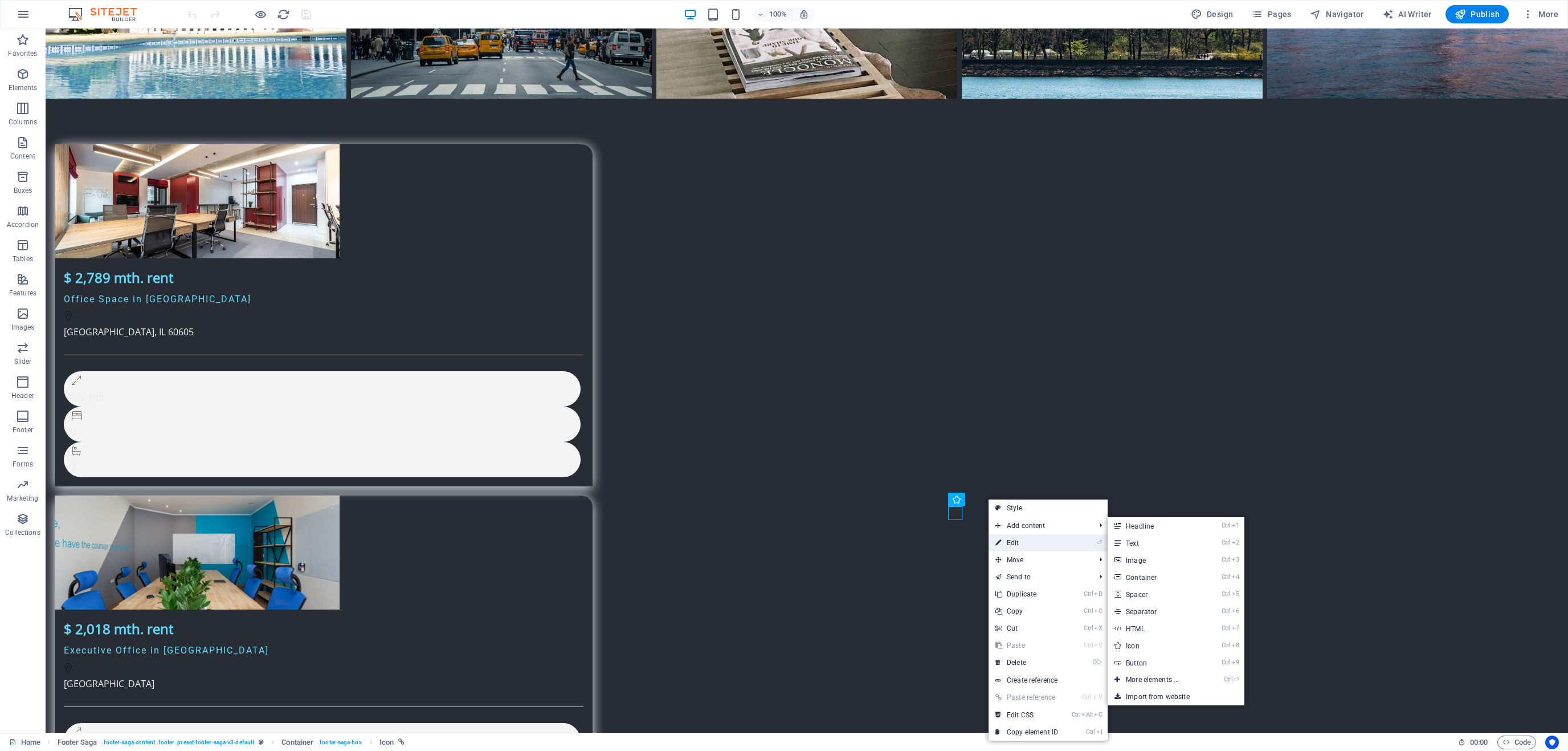
click at [1037, 540] on link "⏎ Edit" at bounding box center [1027, 543] width 76 height 17
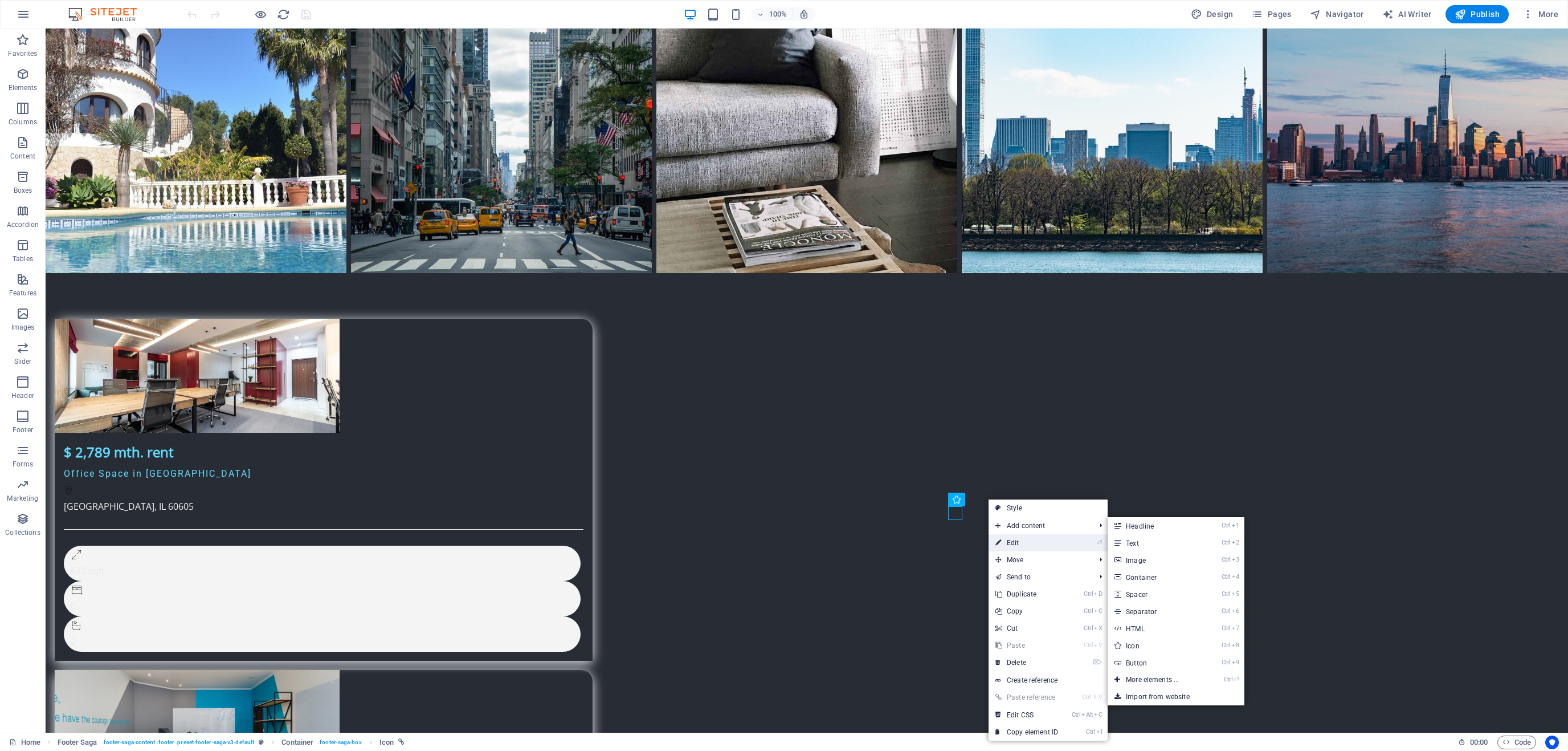
select select "xMidYMid"
select select "px"
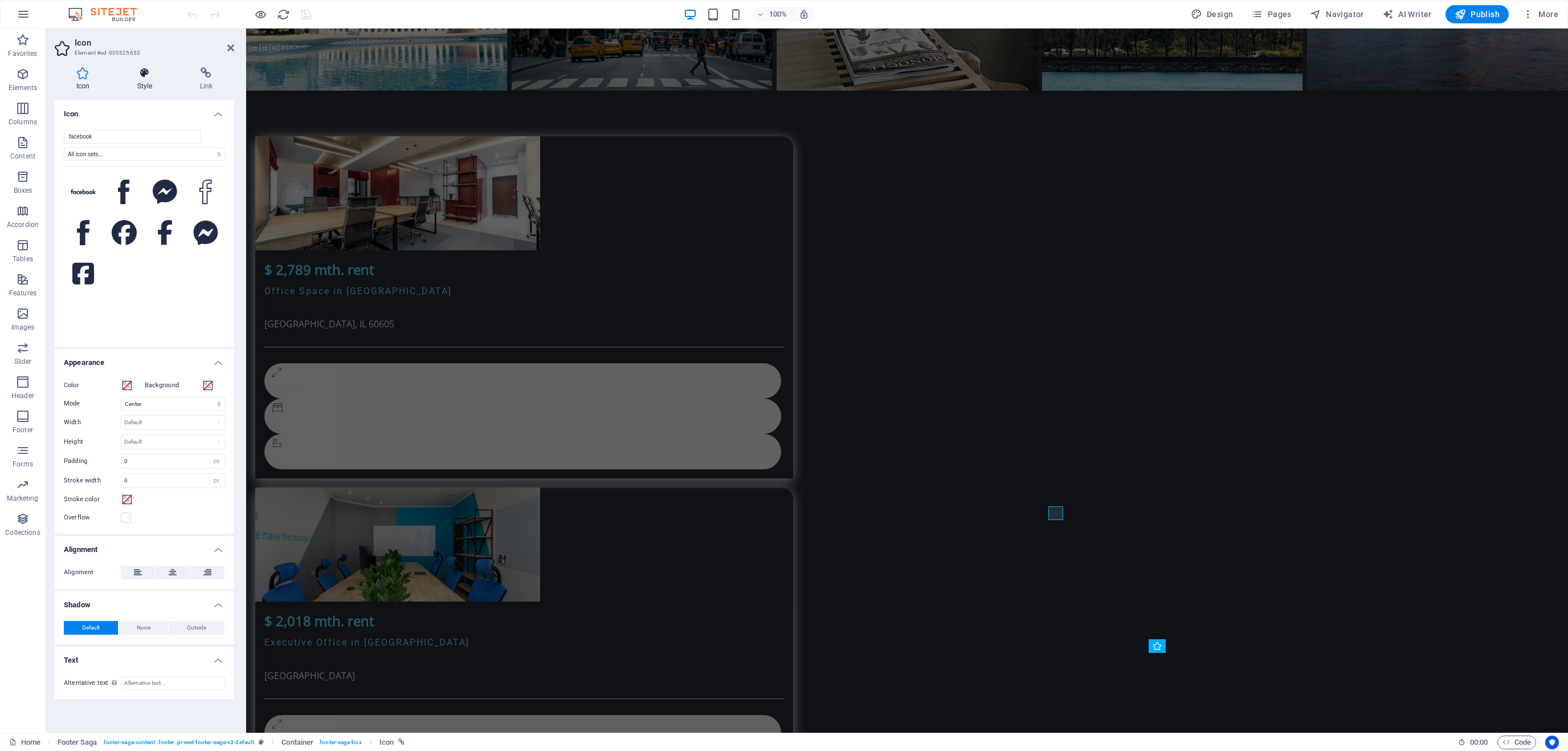
click at [137, 79] on h4 "Style" at bounding box center [147, 79] width 63 height 24
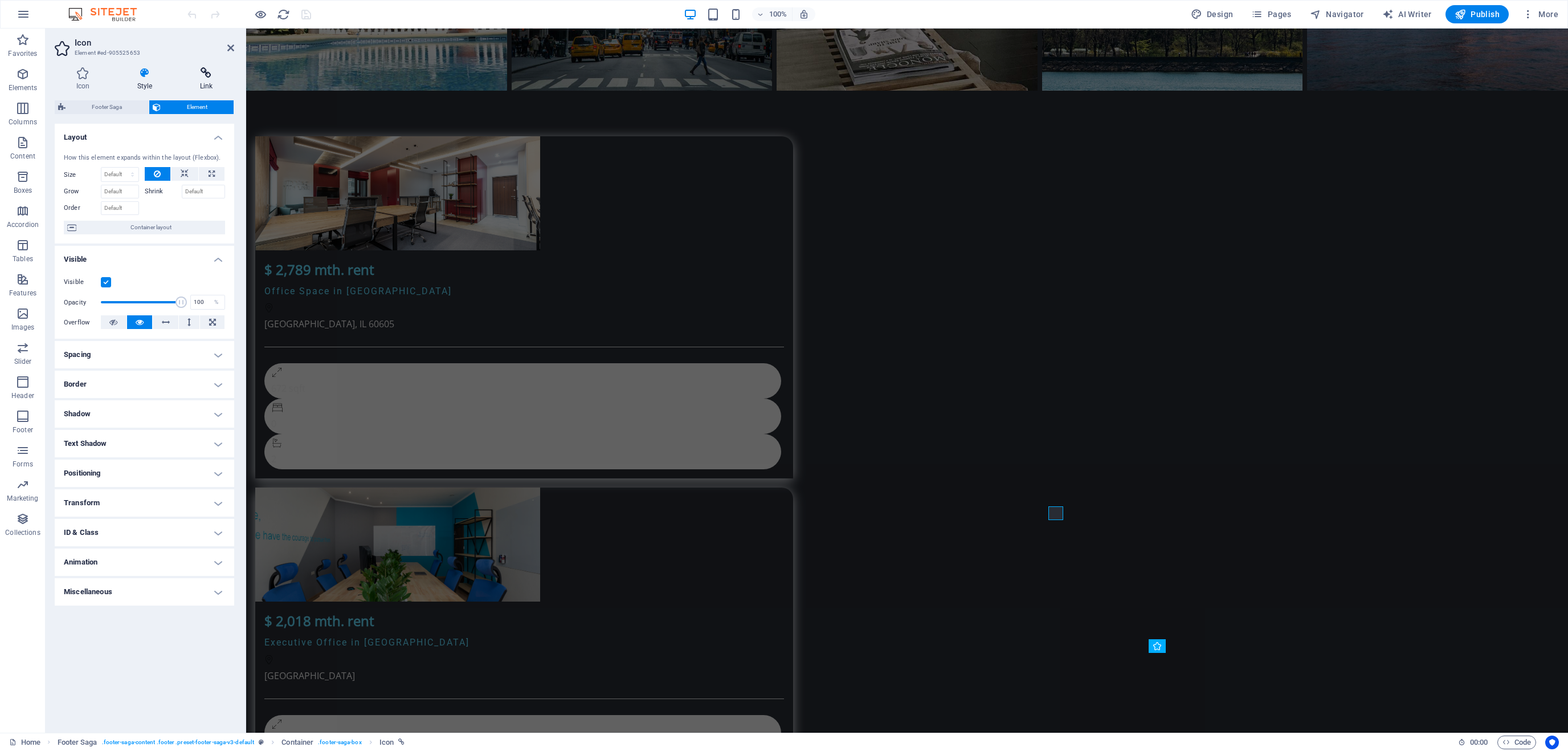
click at [194, 82] on h4 "Link" at bounding box center [206, 79] width 56 height 24
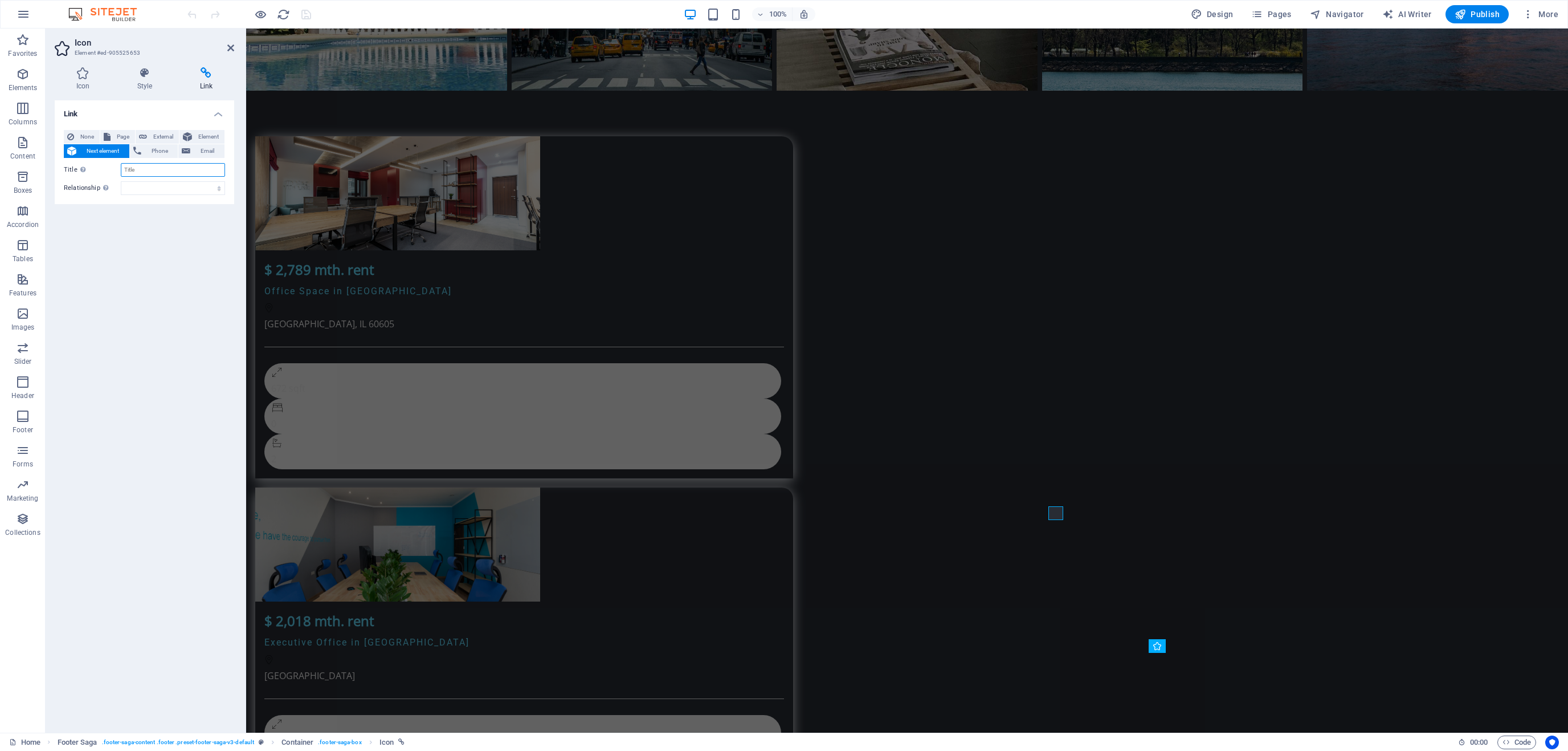
click at [187, 175] on input "Title Additional link description, should not be the same as the link text. The…" at bounding box center [172, 170] width 104 height 13
click at [185, 183] on select "alternate author bookmark external help license next nofollow noreferrer noopen…" at bounding box center [172, 188] width 104 height 13
click at [121, 181] on select "alternate author bookmark external help license next nofollow noreferrer noopen…" at bounding box center [172, 188] width 104 height 13
click at [182, 189] on select "alternate author bookmark external help license next nofollow noreferrer noopen…" at bounding box center [172, 188] width 104 height 13
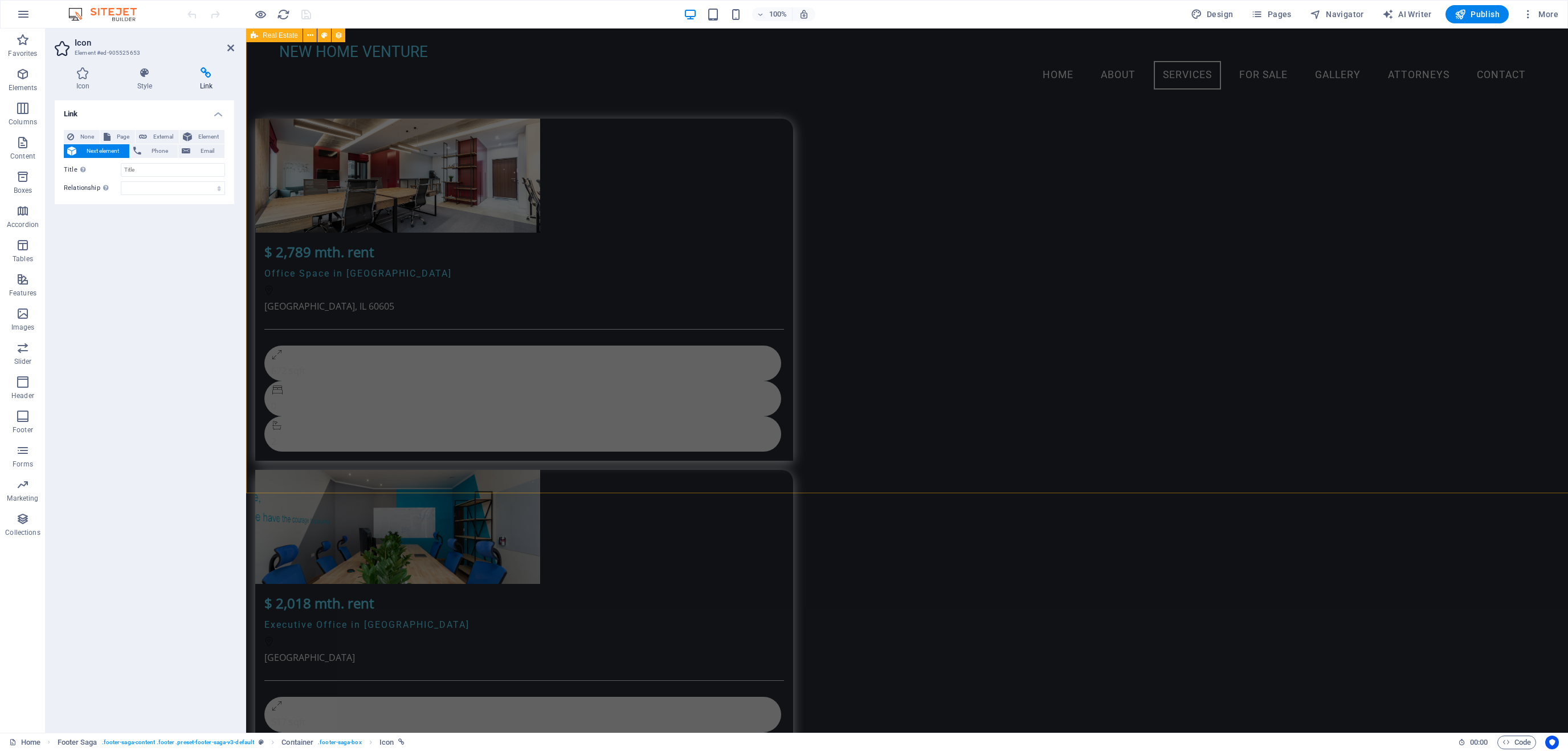
click at [1297, 268] on div "“ "Guided by Experience,Driven By Innovation.” NEW HOME VENTURE Menu Home About…" at bounding box center [907, 672] width 1322 height 7387
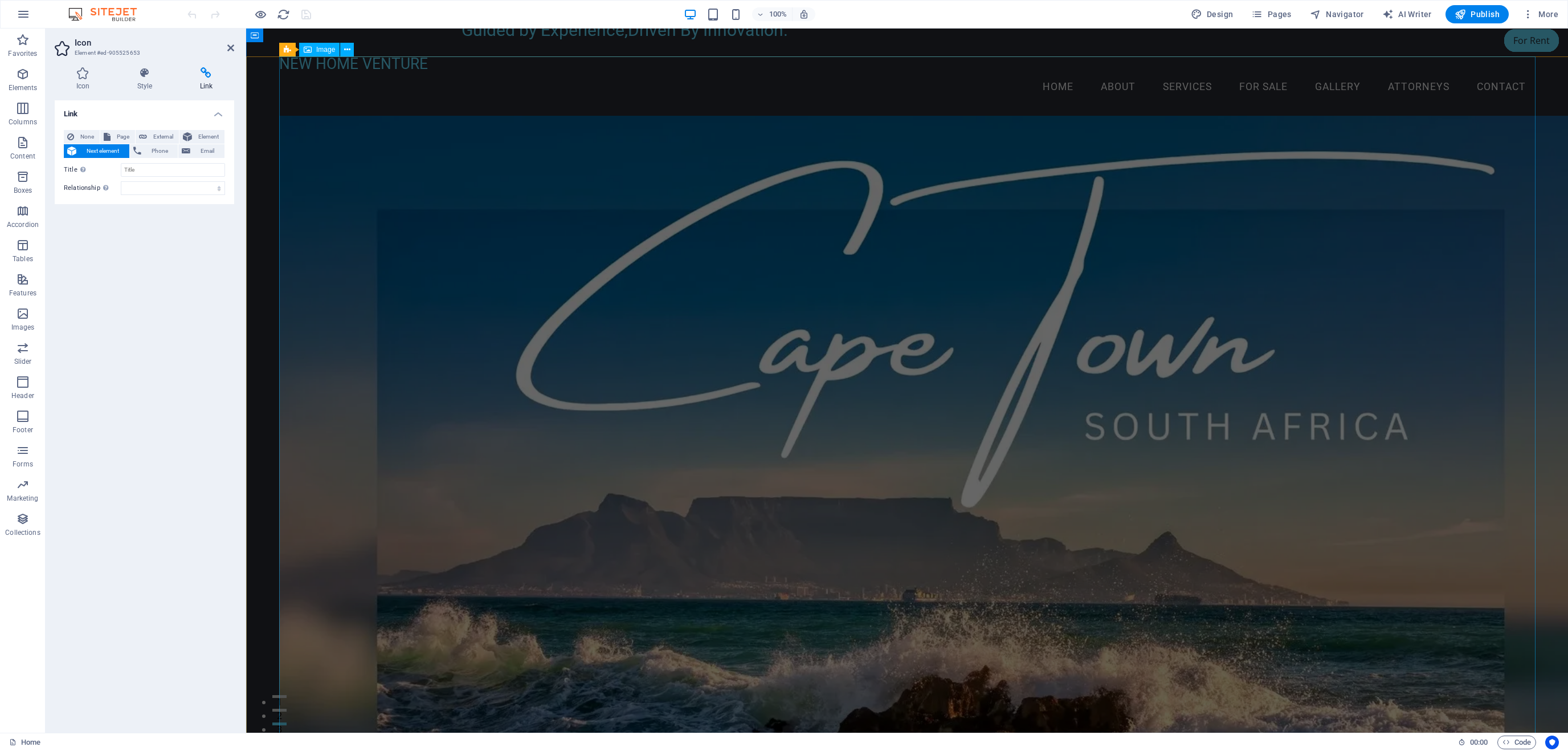
scroll to position [0, 0]
